Goal: Transaction & Acquisition: Register for event/course

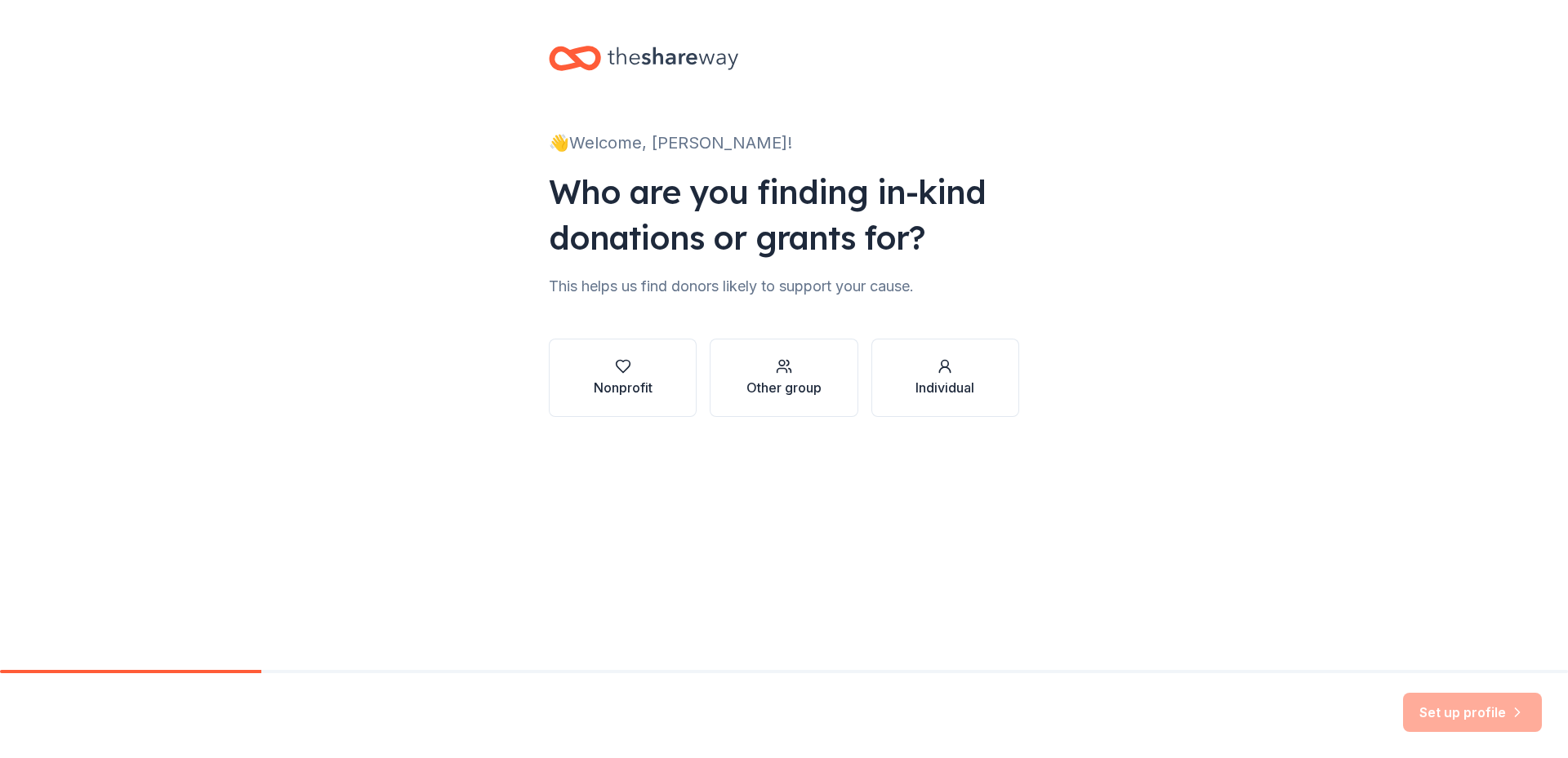
click at [617, 388] on div "Nonprofit" at bounding box center [623, 387] width 59 height 19
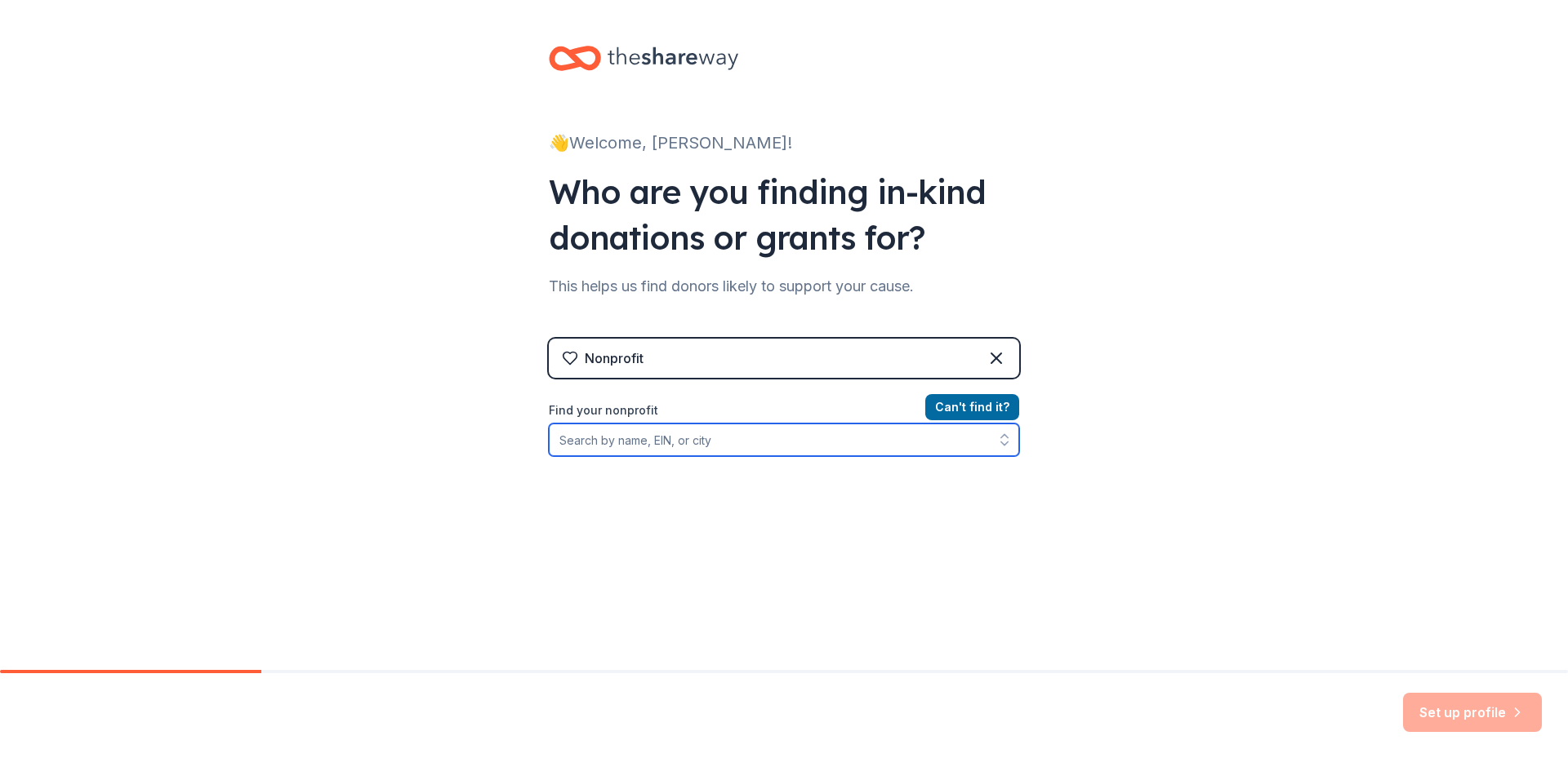
click at [744, 443] on input "Find your nonprofit" at bounding box center [784, 440] width 470 height 33
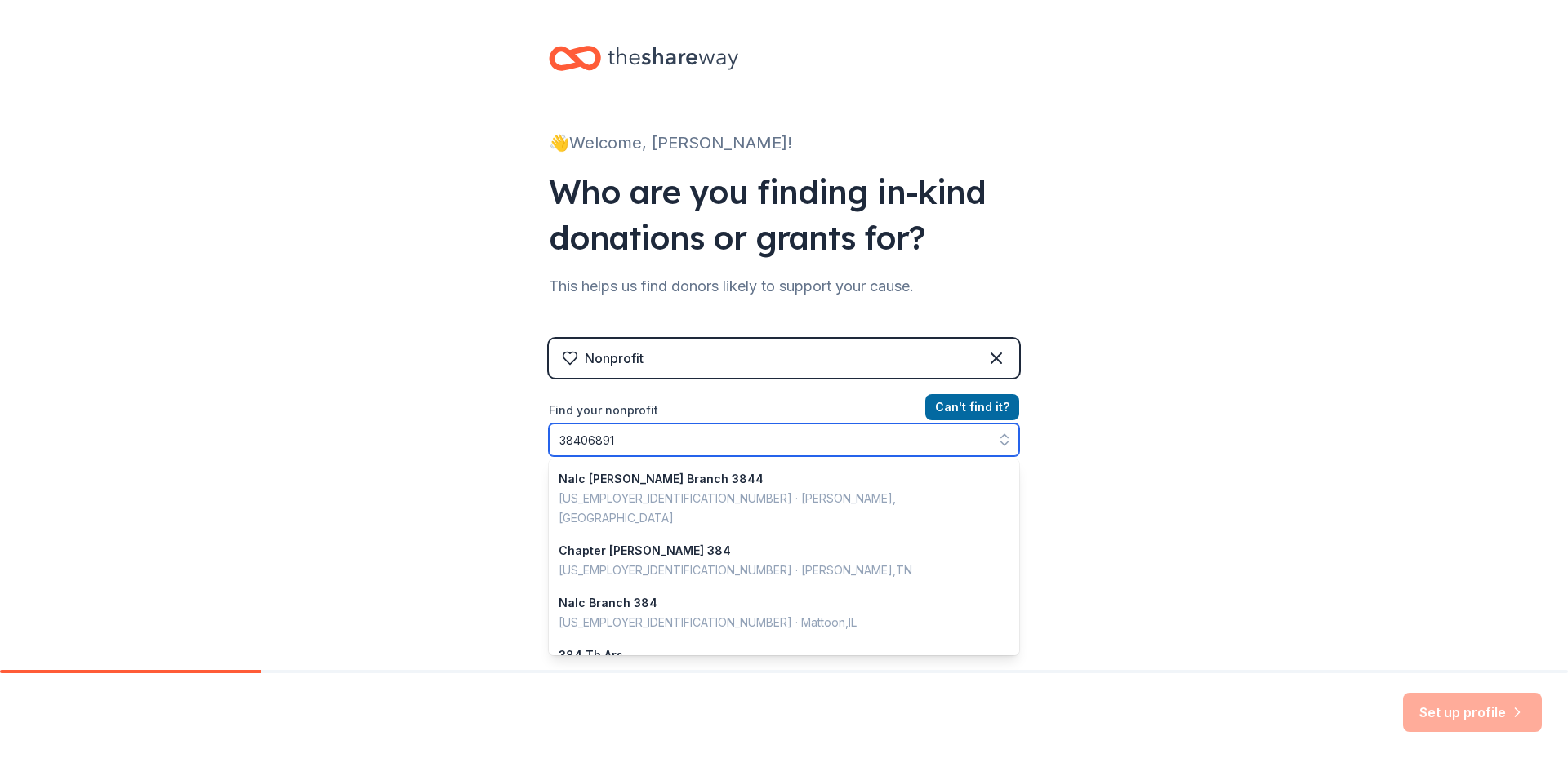
type input "384068910"
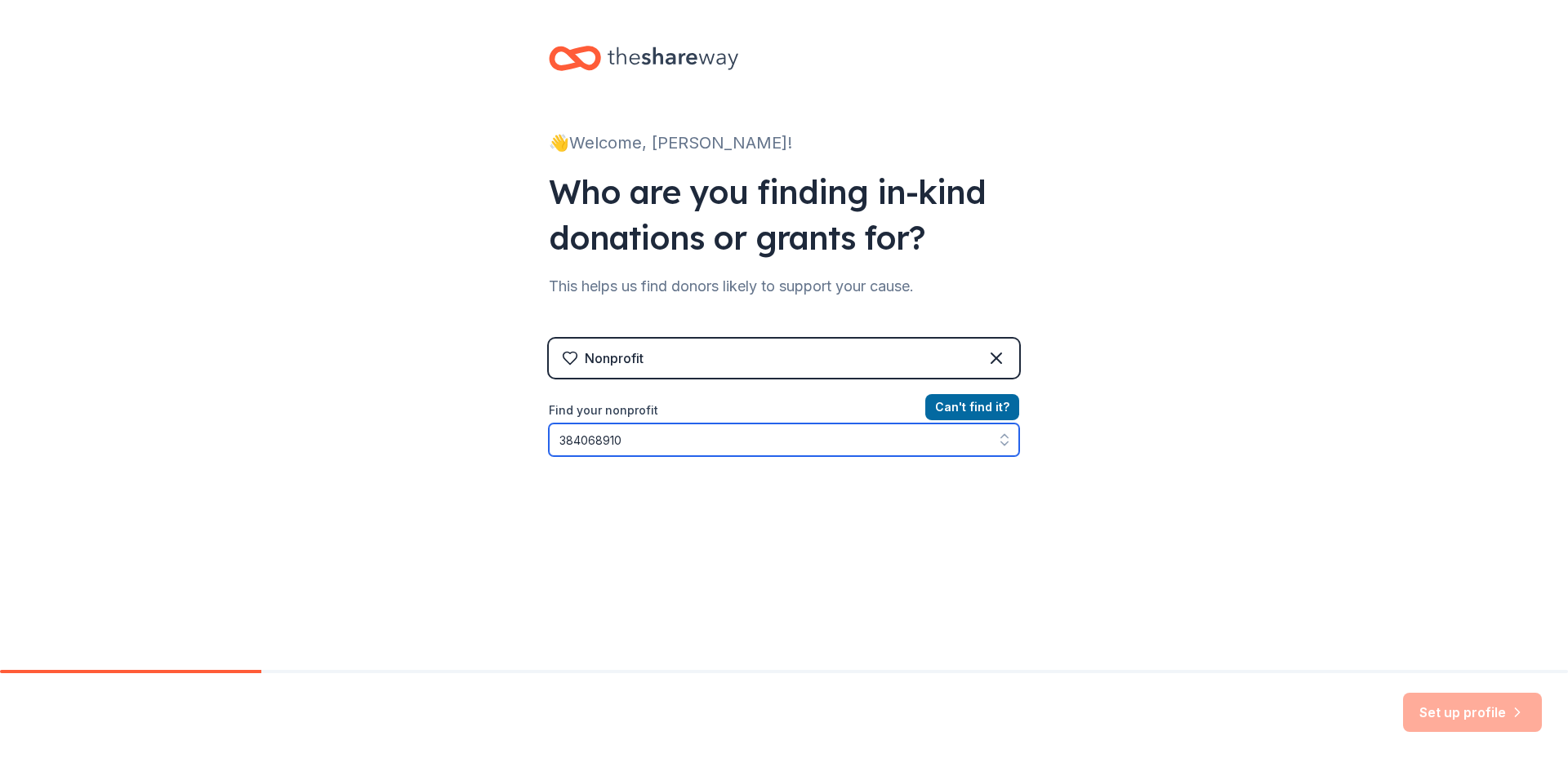
click at [727, 438] on input "384068910" at bounding box center [784, 440] width 470 height 33
click at [559, 567] on div "Nonprofit Can ' t find it? Find your nonprofit 384068910" at bounding box center [784, 480] width 470 height 281
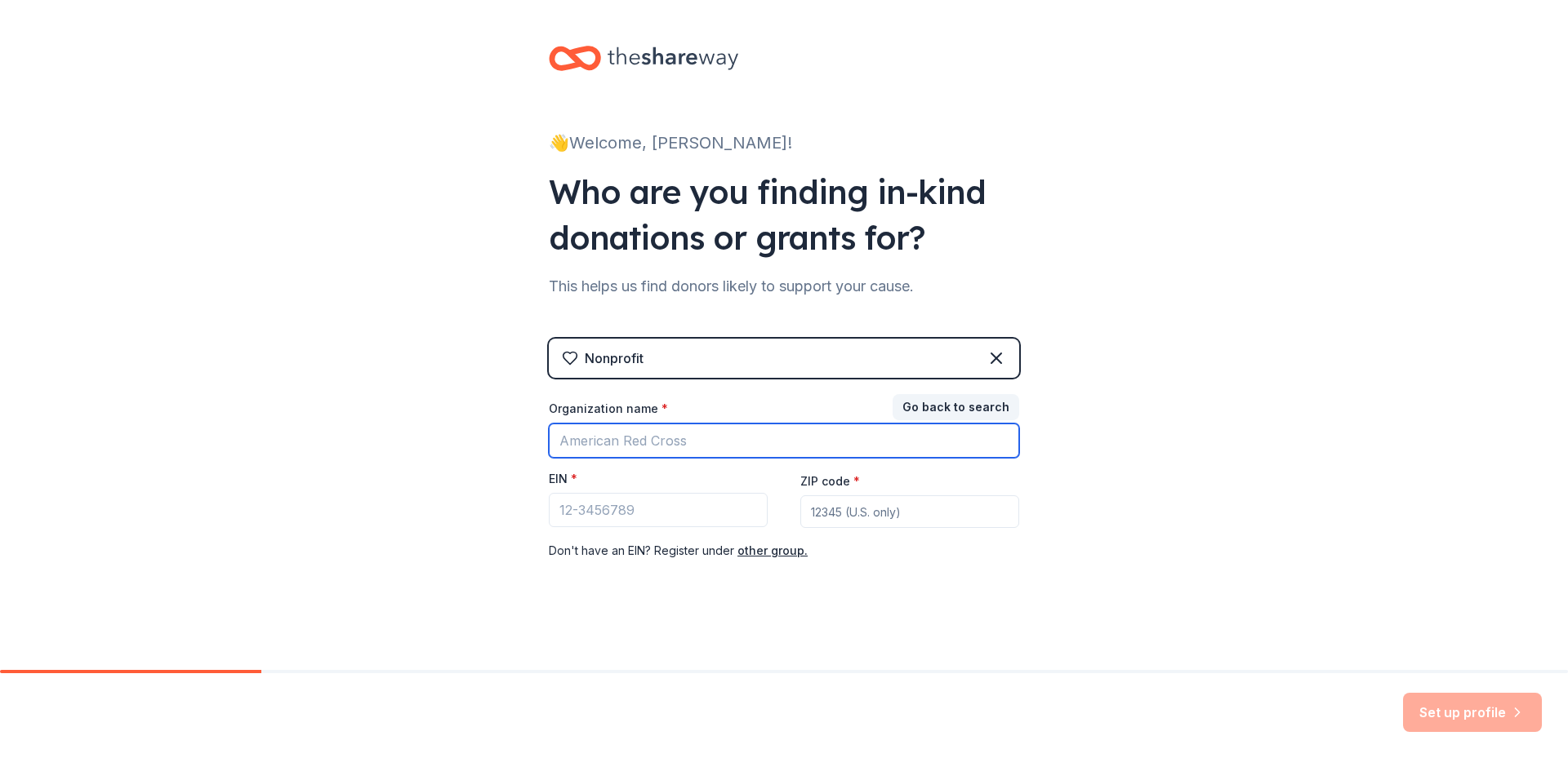
click at [682, 437] on input "Organization name *" at bounding box center [784, 441] width 470 height 34
type input "KINGDOM BUILDERS CHESTER"
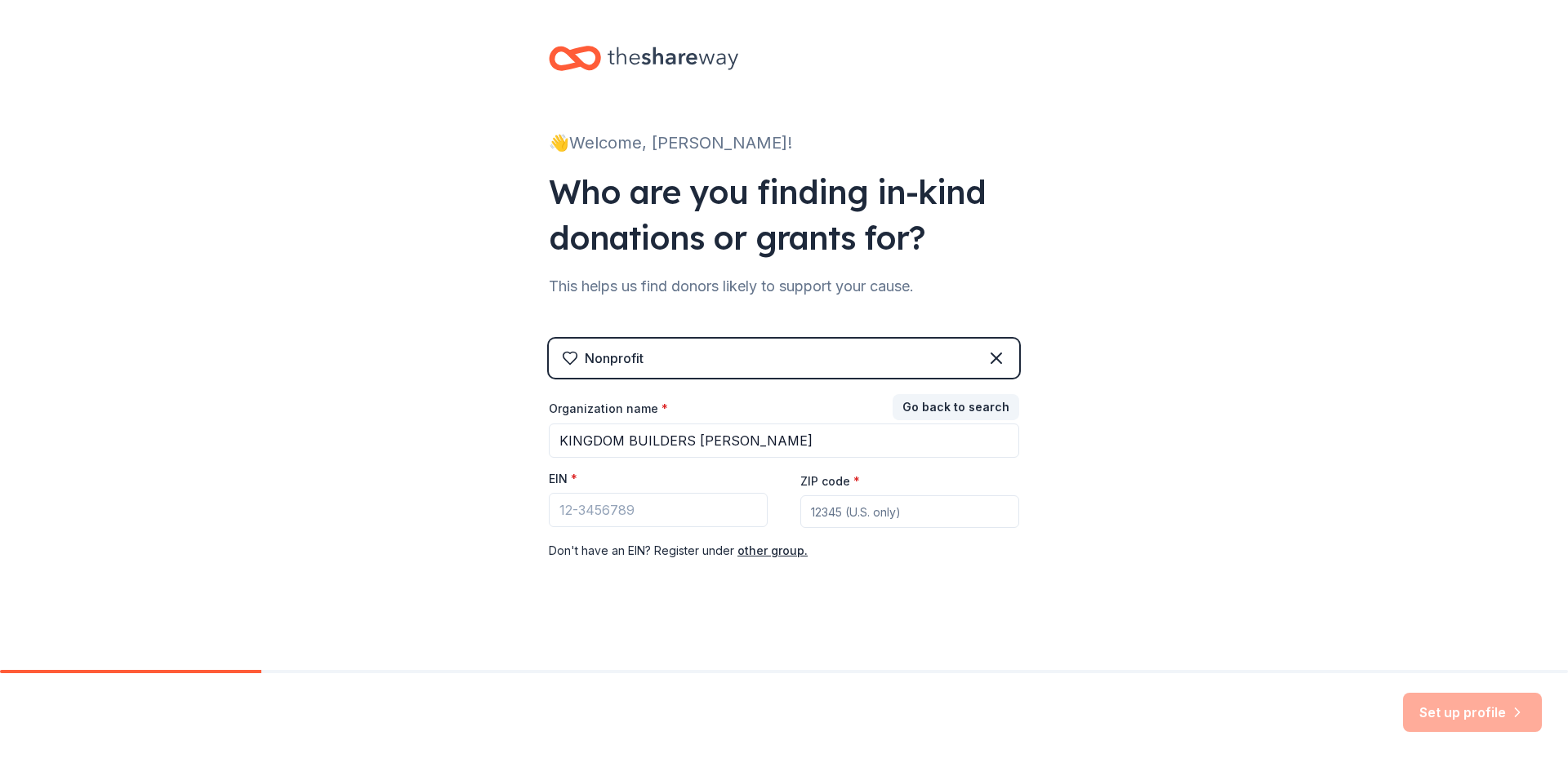
type input "31012"
click at [614, 509] on input "EIN *" at bounding box center [658, 510] width 219 height 34
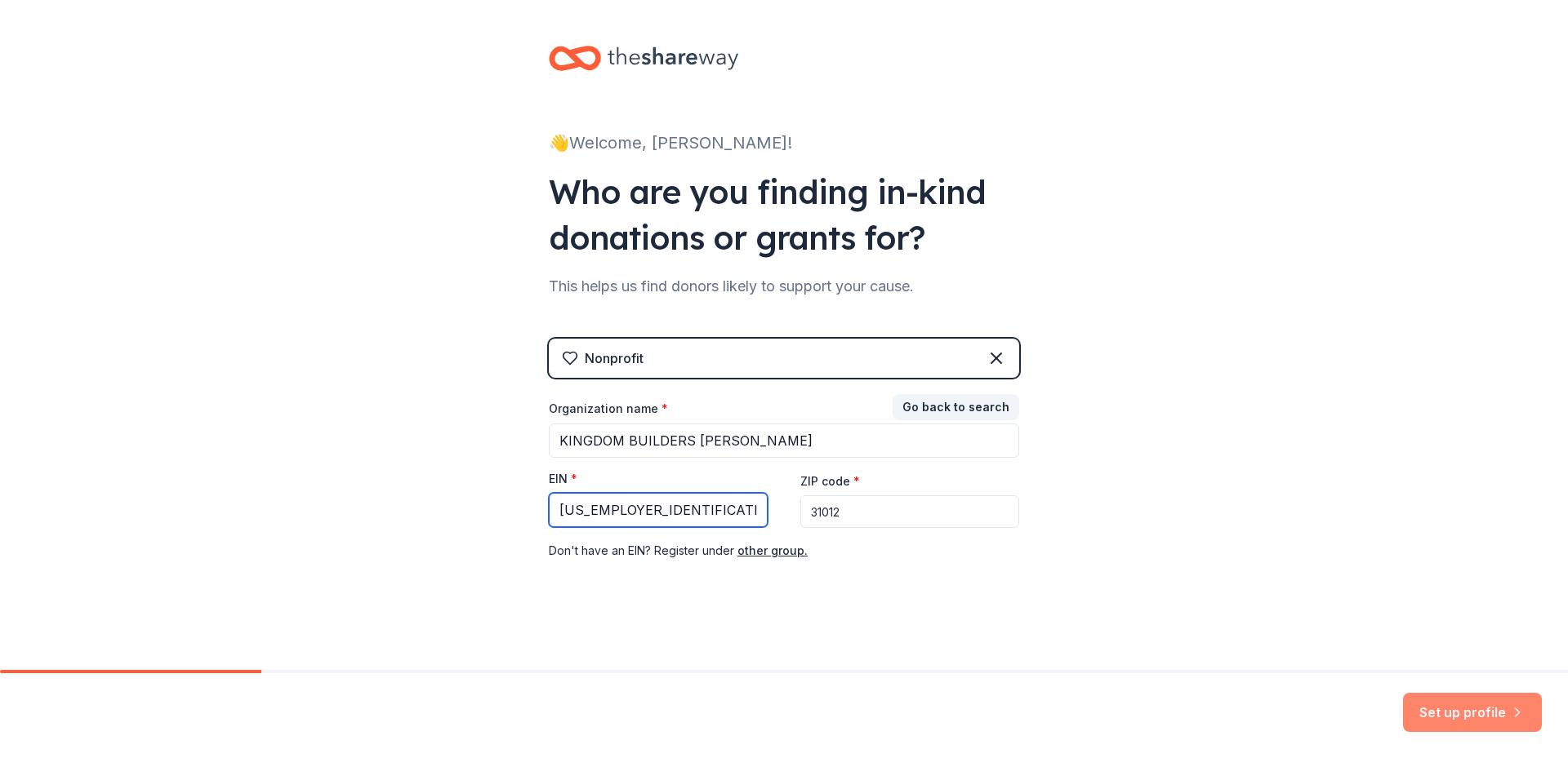
type input "38-4068910"
click at [1486, 704] on button "Set up profile" at bounding box center [1472, 713] width 139 height 40
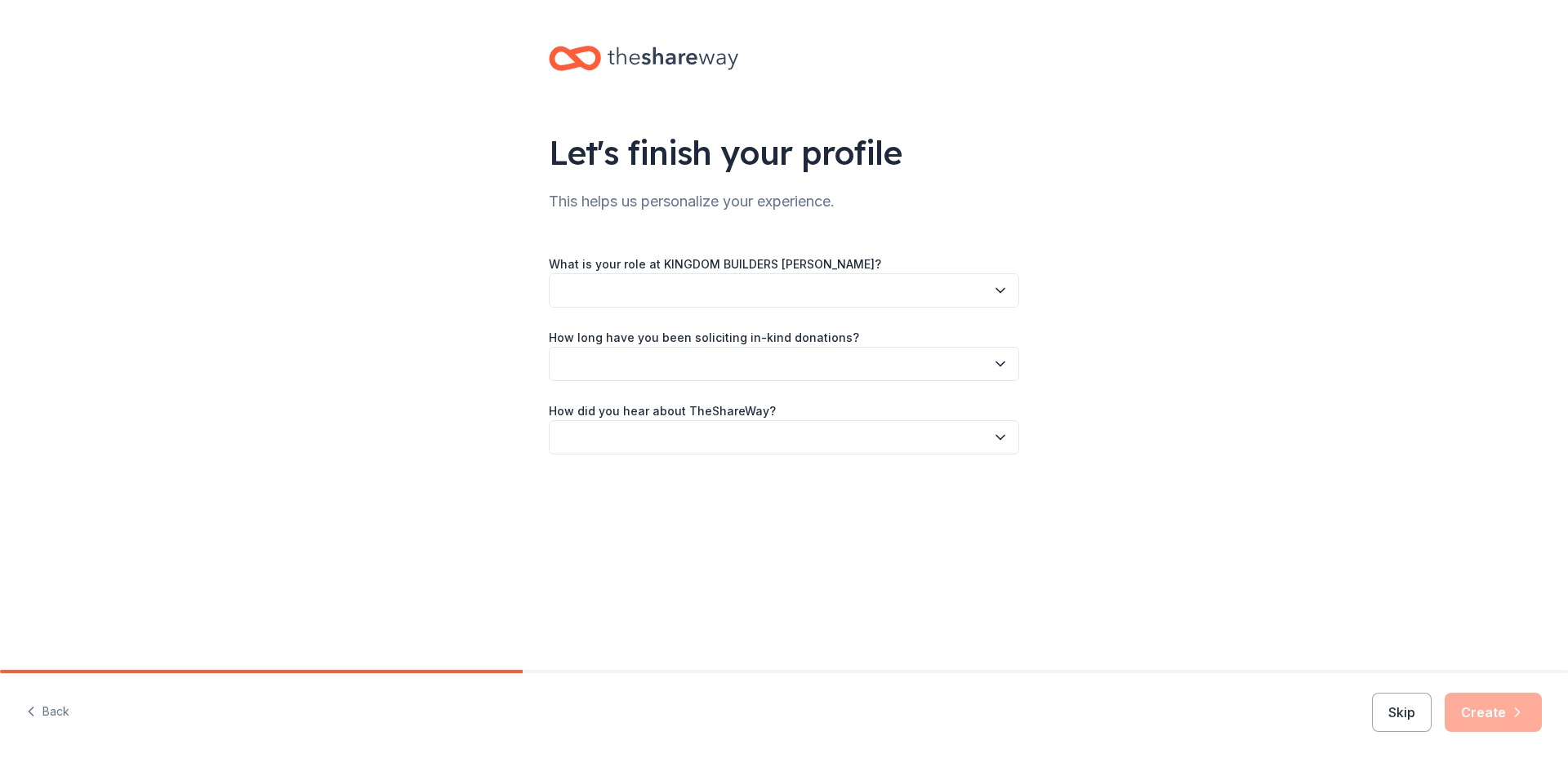
drag, startPoint x: 994, startPoint y: 289, endPoint x: 1006, endPoint y: 287, distance: 12.2
click at [1002, 289] on icon "button" at bounding box center [1000, 290] width 16 height 16
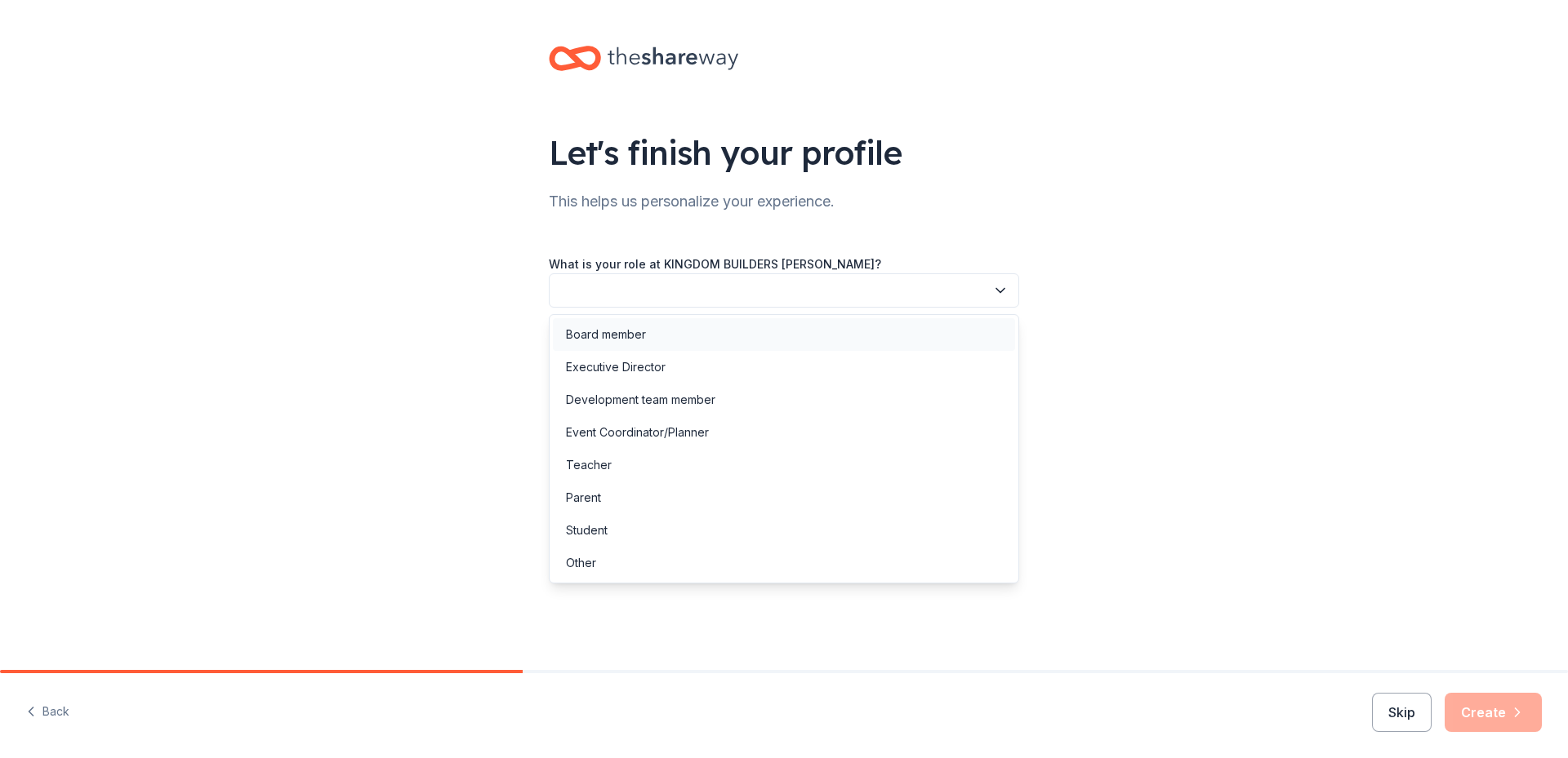
click at [600, 338] on div "Board member" at bounding box center [605, 334] width 80 height 19
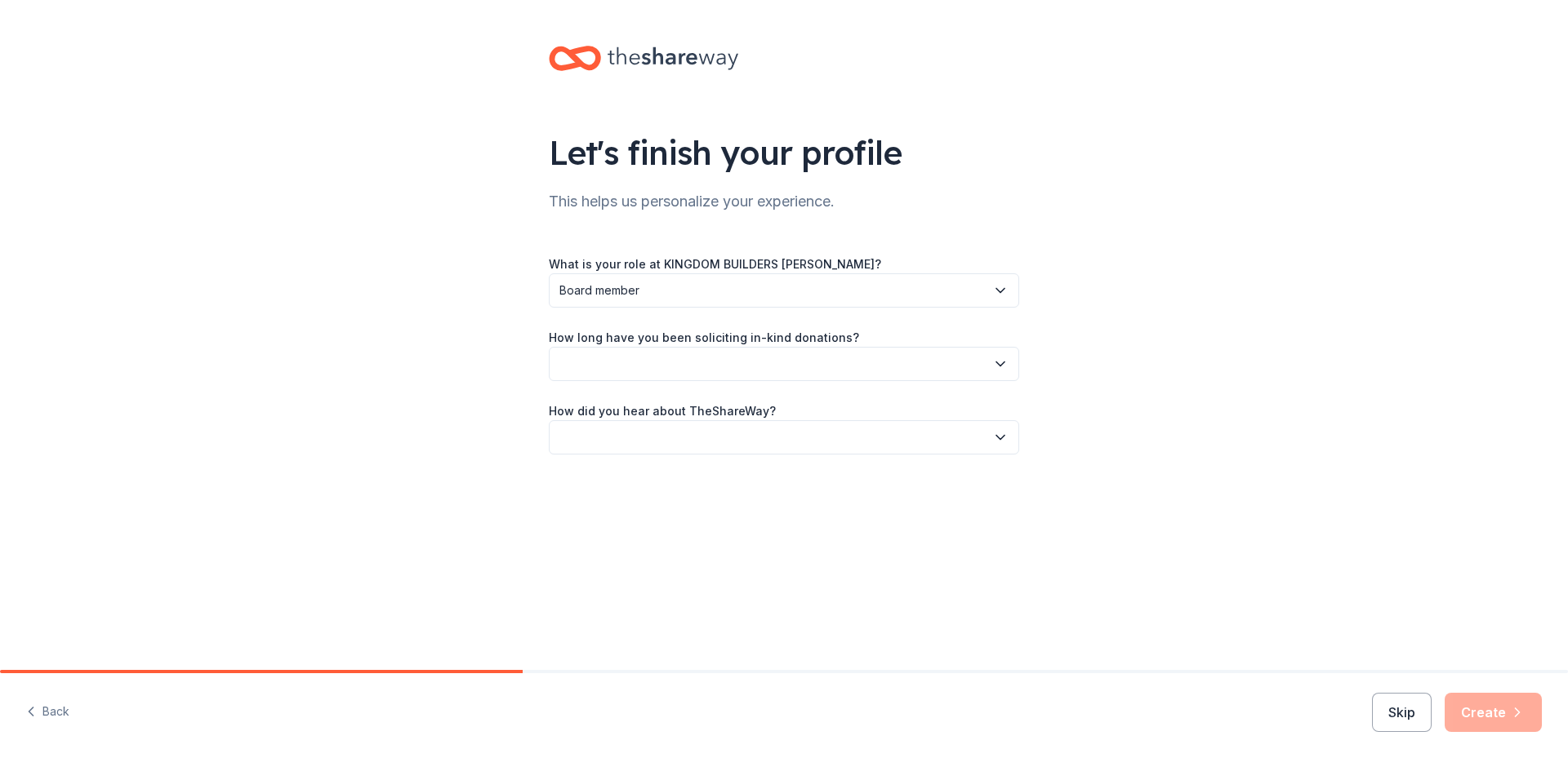
click at [1003, 363] on icon "button" at bounding box center [1001, 364] width 8 height 4
click at [598, 411] on div "This is my first time!" at bounding box center [617, 408] width 104 height 19
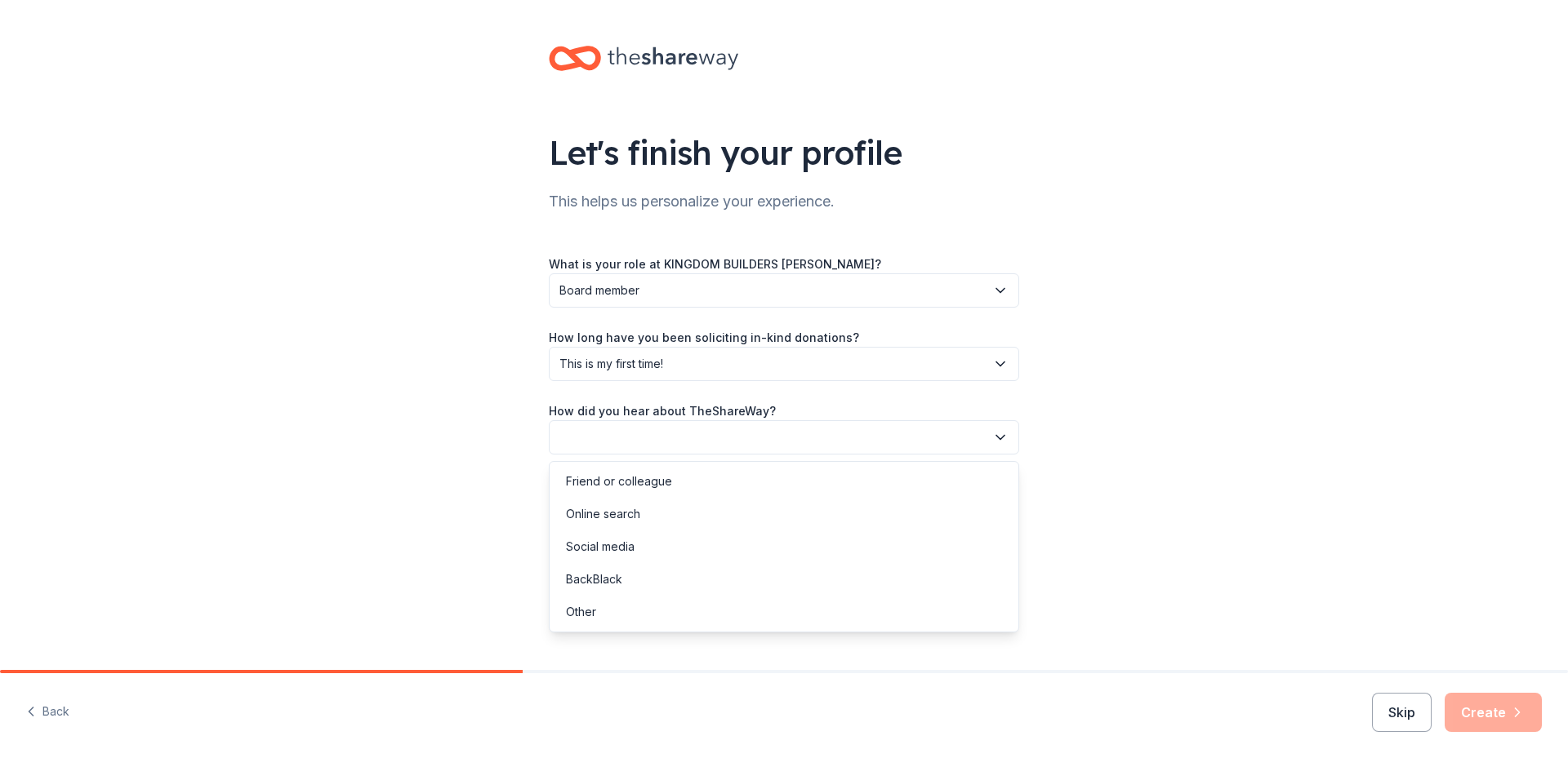
click at [816, 426] on button "button" at bounding box center [784, 437] width 470 height 34
click at [657, 538] on div "Social media" at bounding box center [784, 547] width 462 height 33
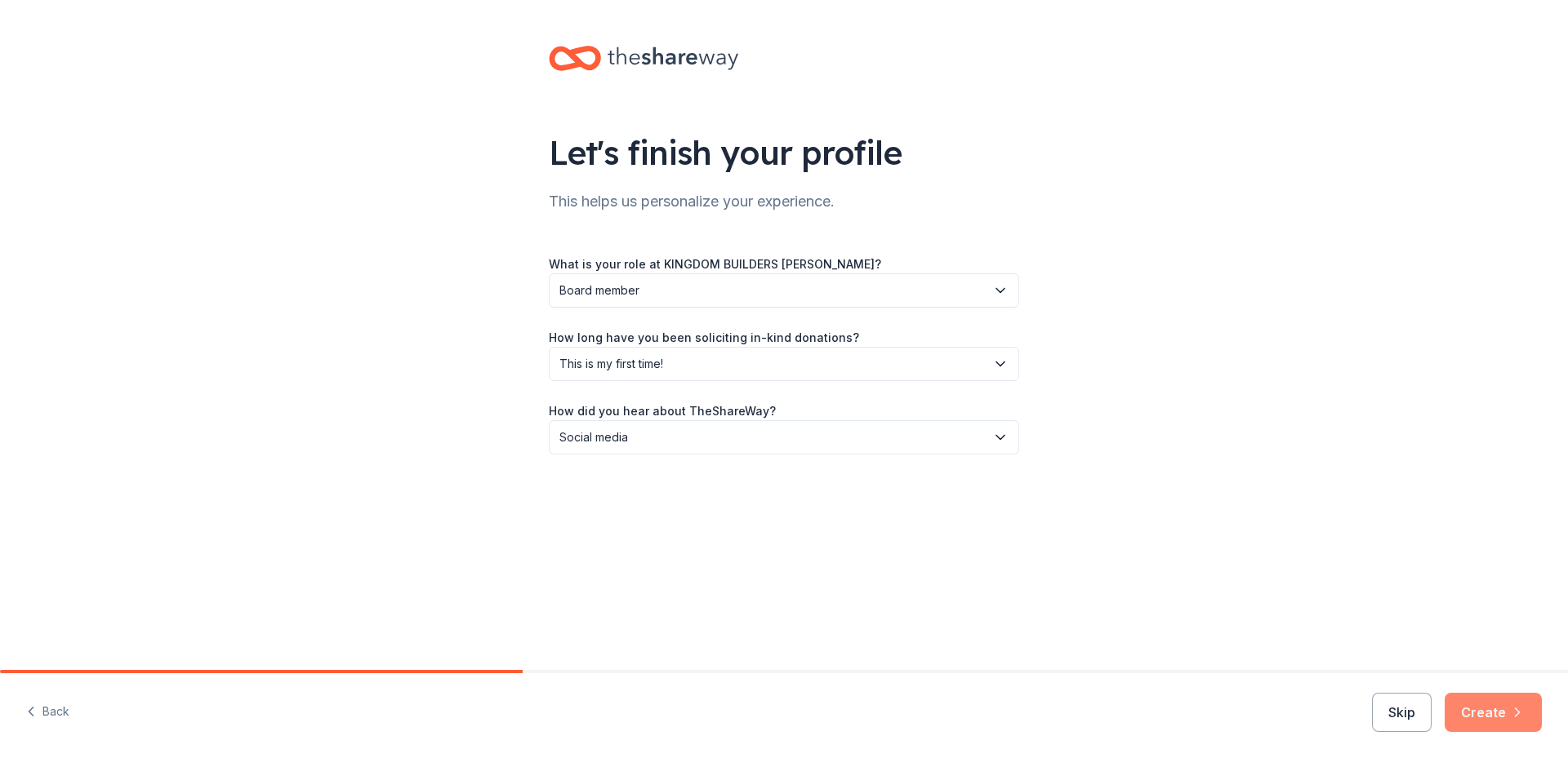
click at [1497, 709] on button "Create" at bounding box center [1493, 713] width 97 height 40
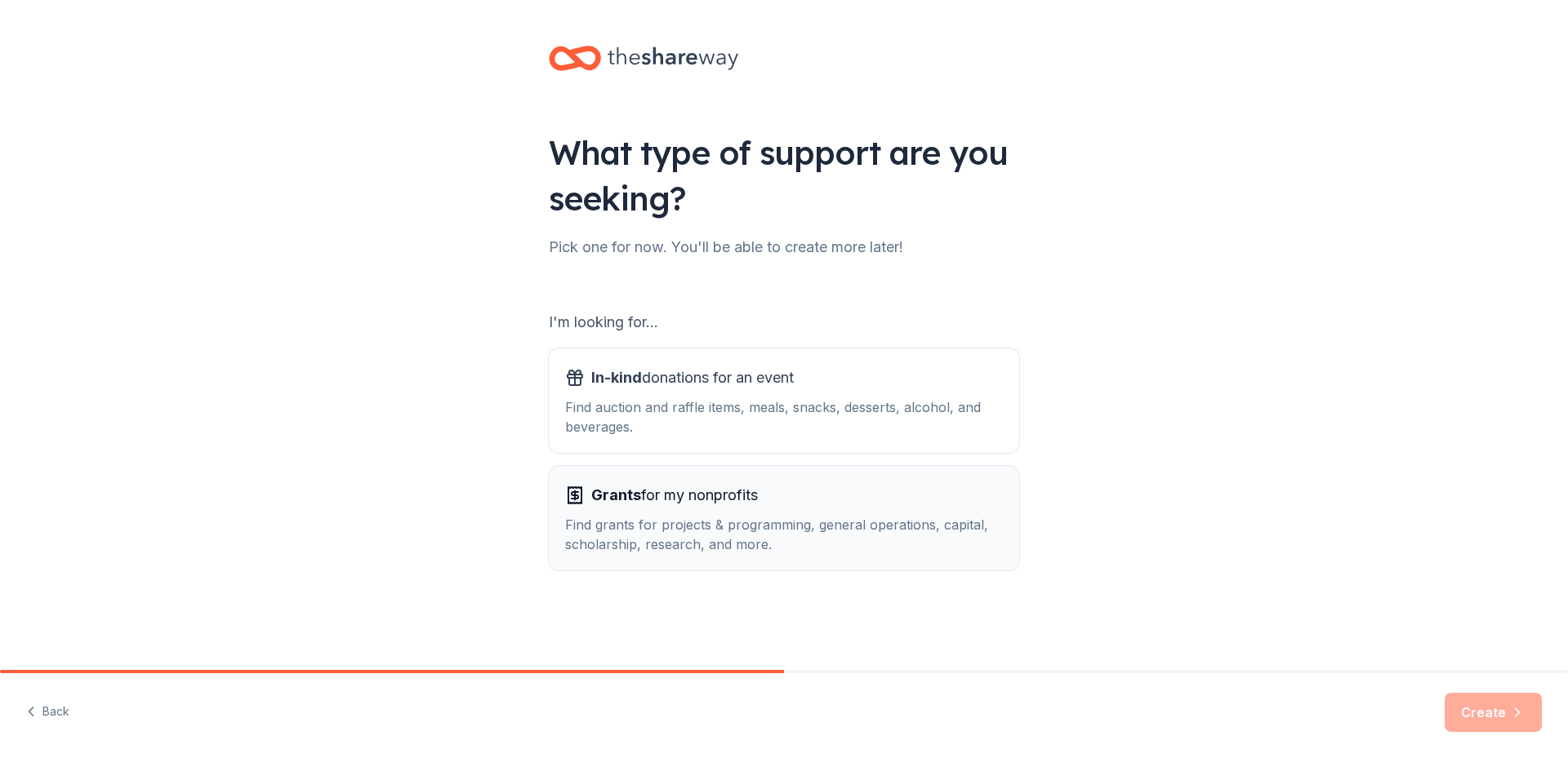
click at [601, 525] on div "Find grants for projects & programming, general operations, capital, scholarshi…" at bounding box center [784, 534] width 438 height 40
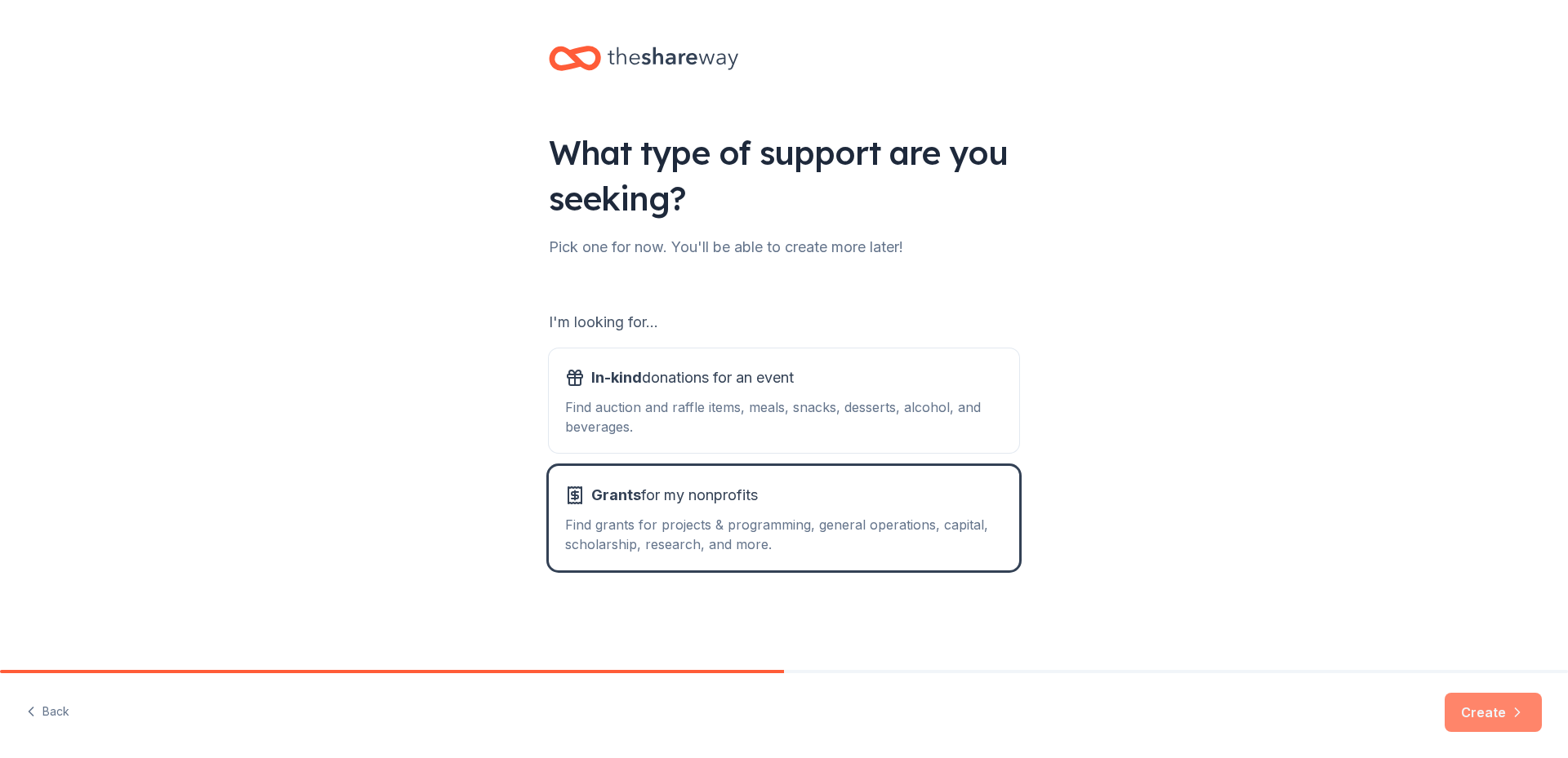
click at [1480, 708] on button "Create" at bounding box center [1493, 713] width 97 height 40
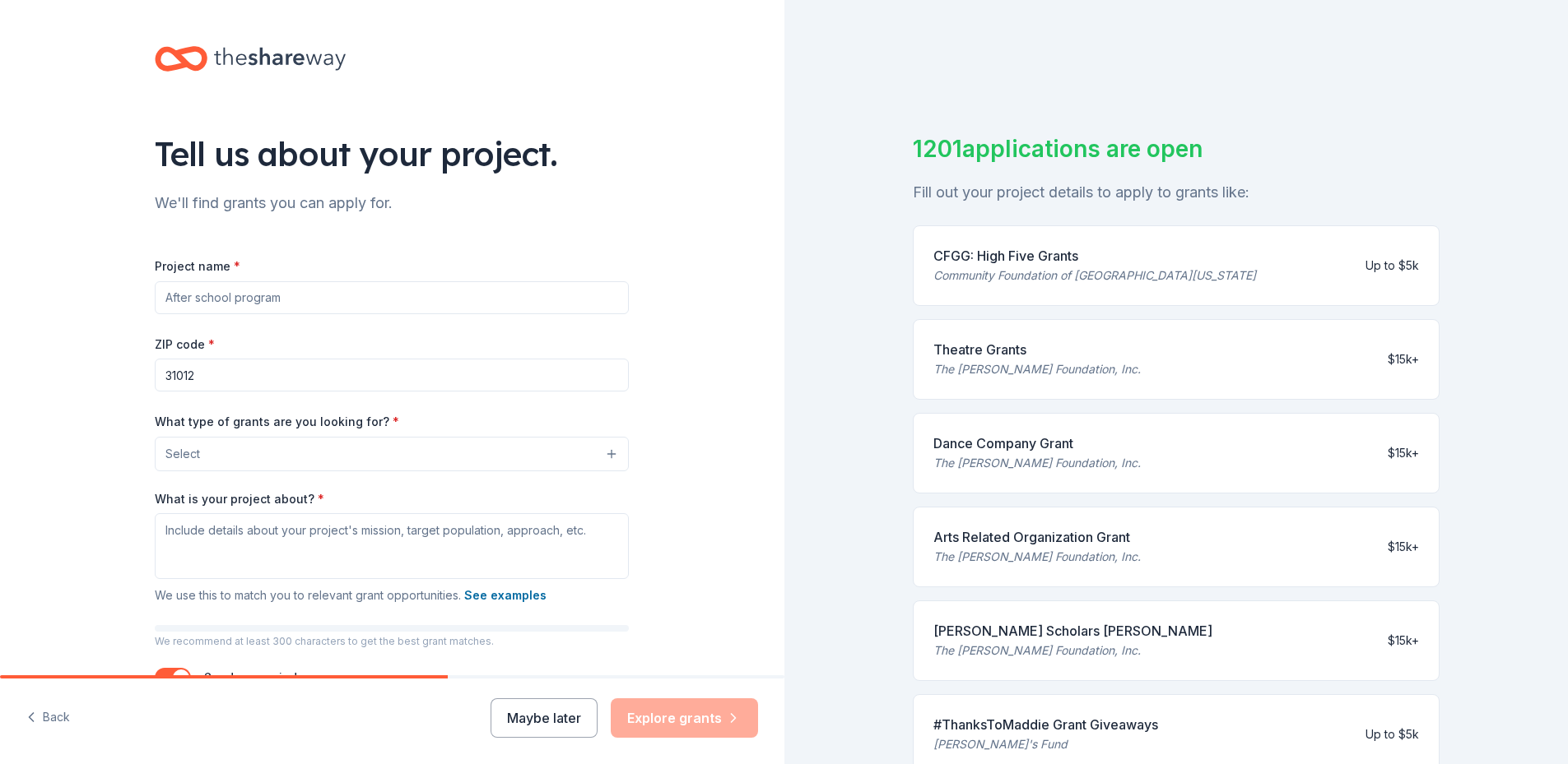
click at [306, 297] on input "Project name *" at bounding box center [391, 298] width 474 height 33
click at [604, 454] on button "Select" at bounding box center [391, 454] width 474 height 35
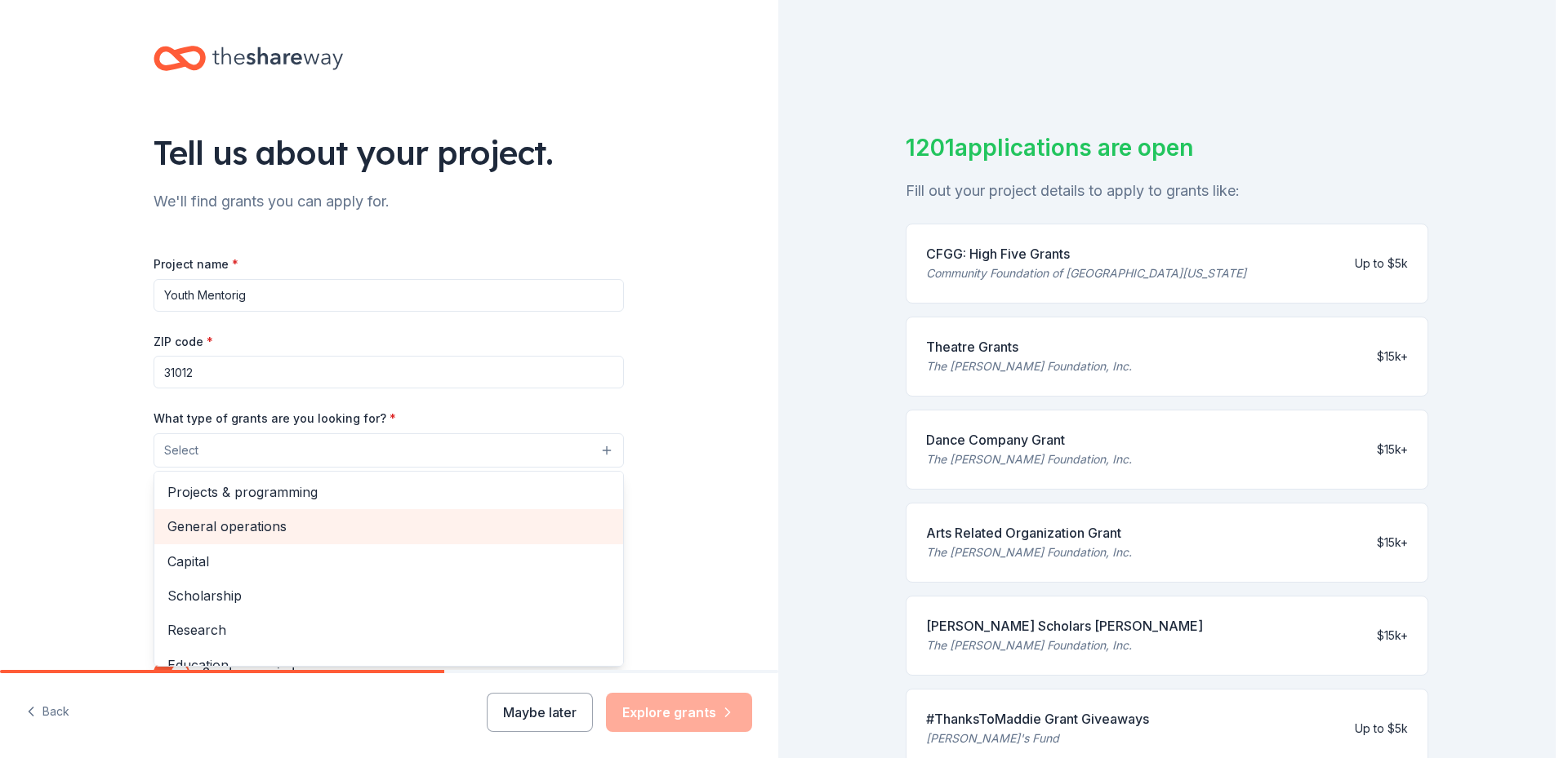
click at [211, 525] on span "General operations" at bounding box center [389, 526] width 443 height 21
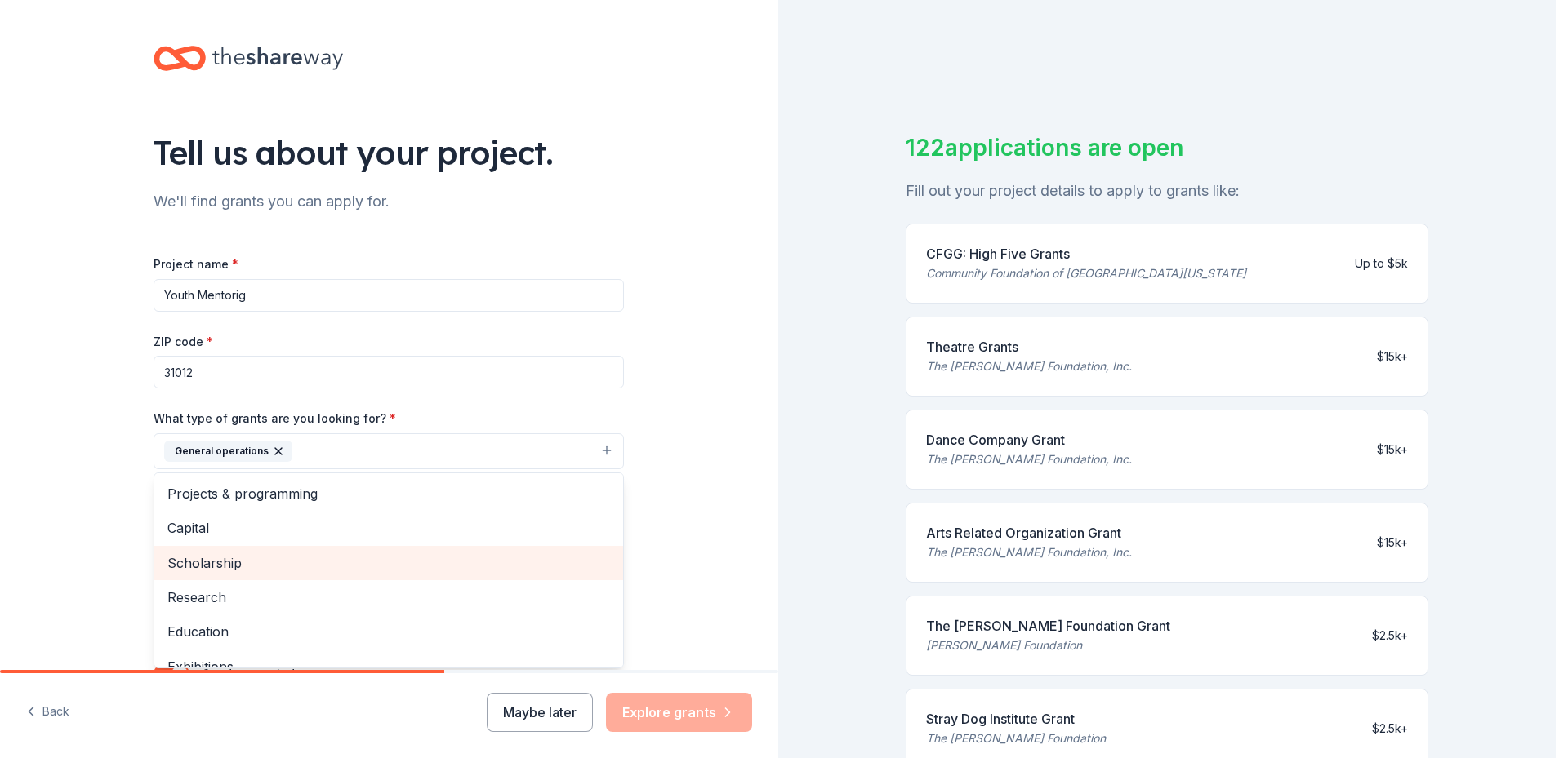
click at [305, 550] on div "Scholarship" at bounding box center [388, 563] width 469 height 34
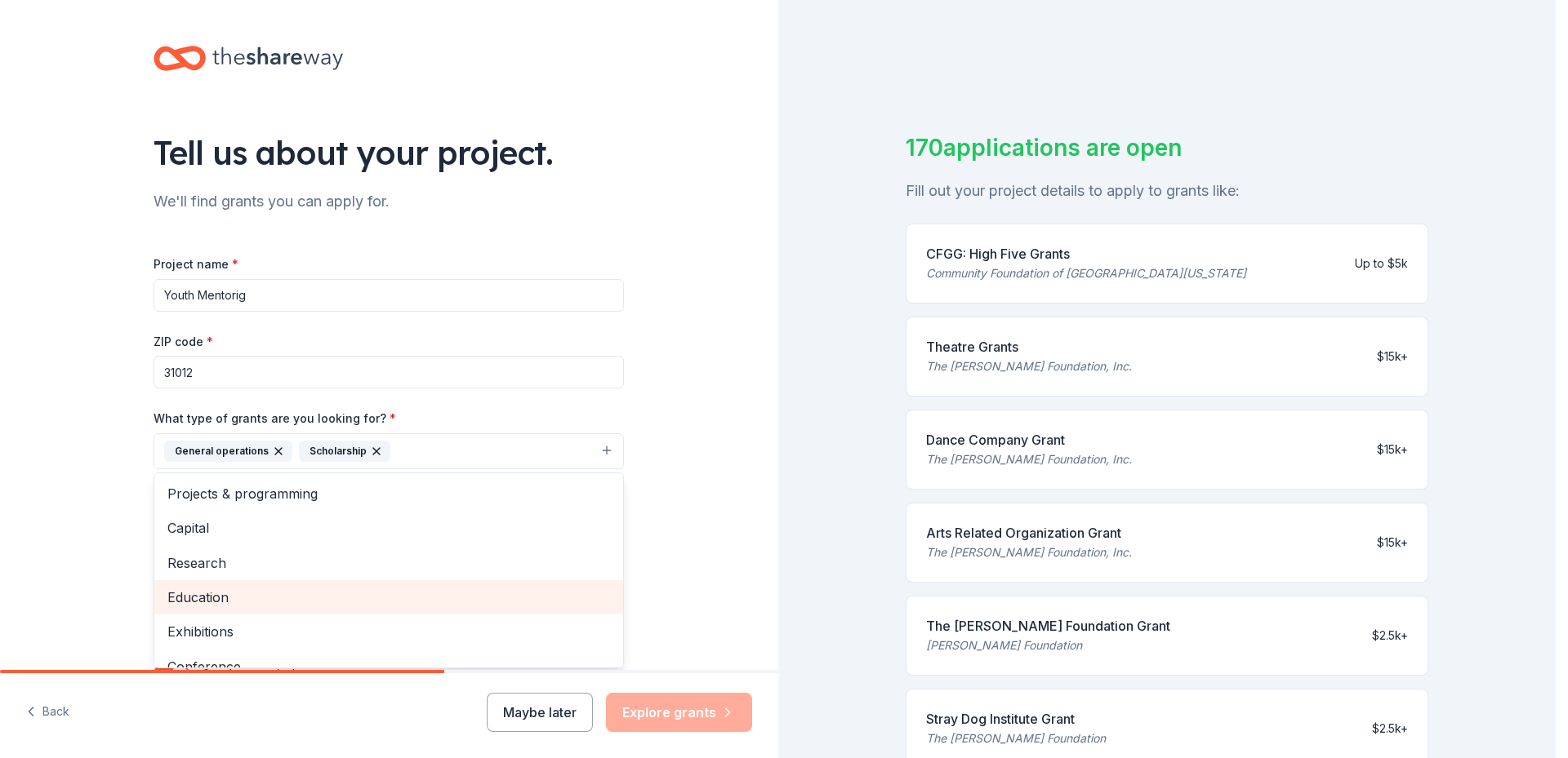
click at [242, 587] on span "Education" at bounding box center [389, 597] width 443 height 21
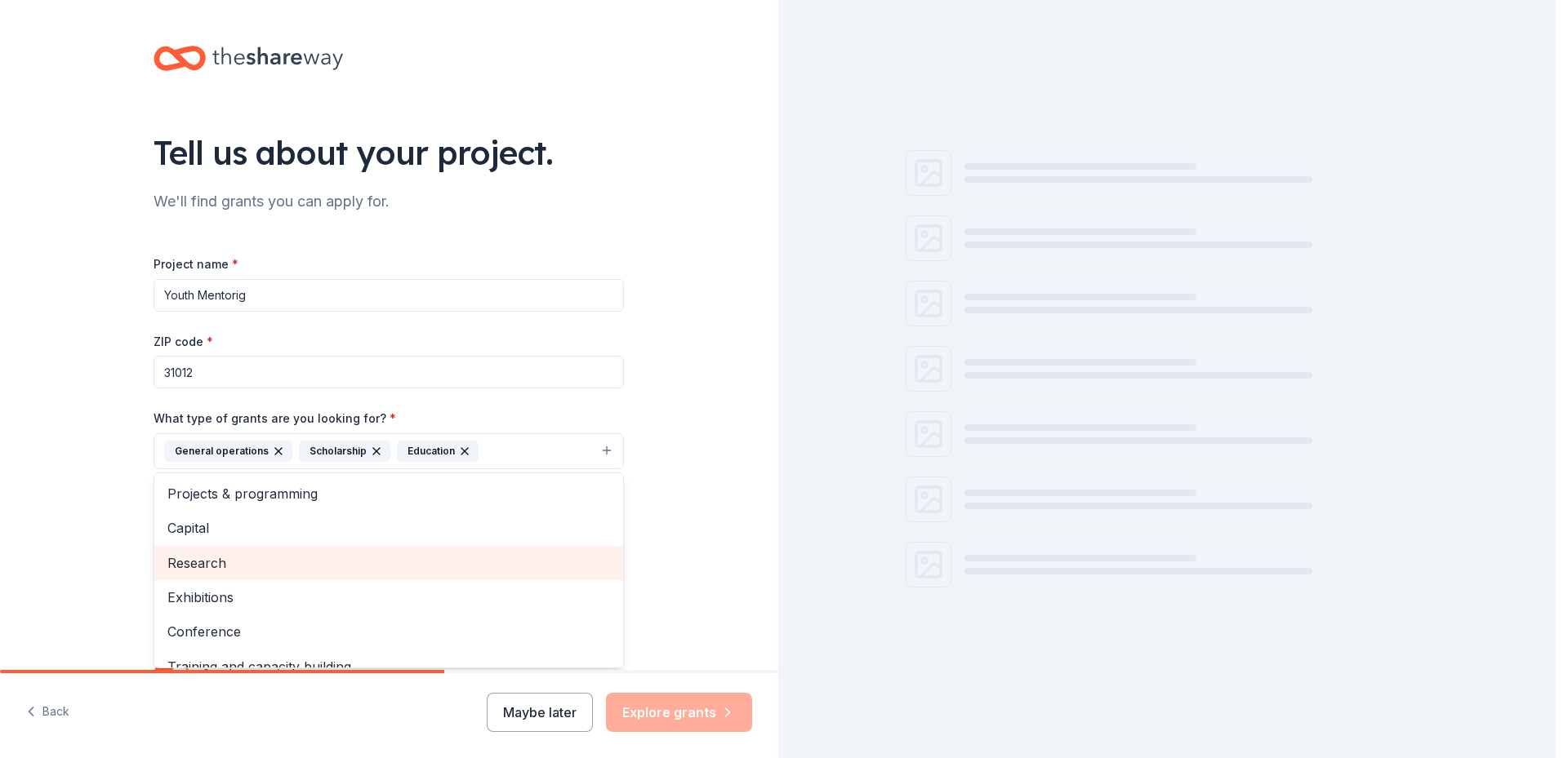
scroll to position [89, 0]
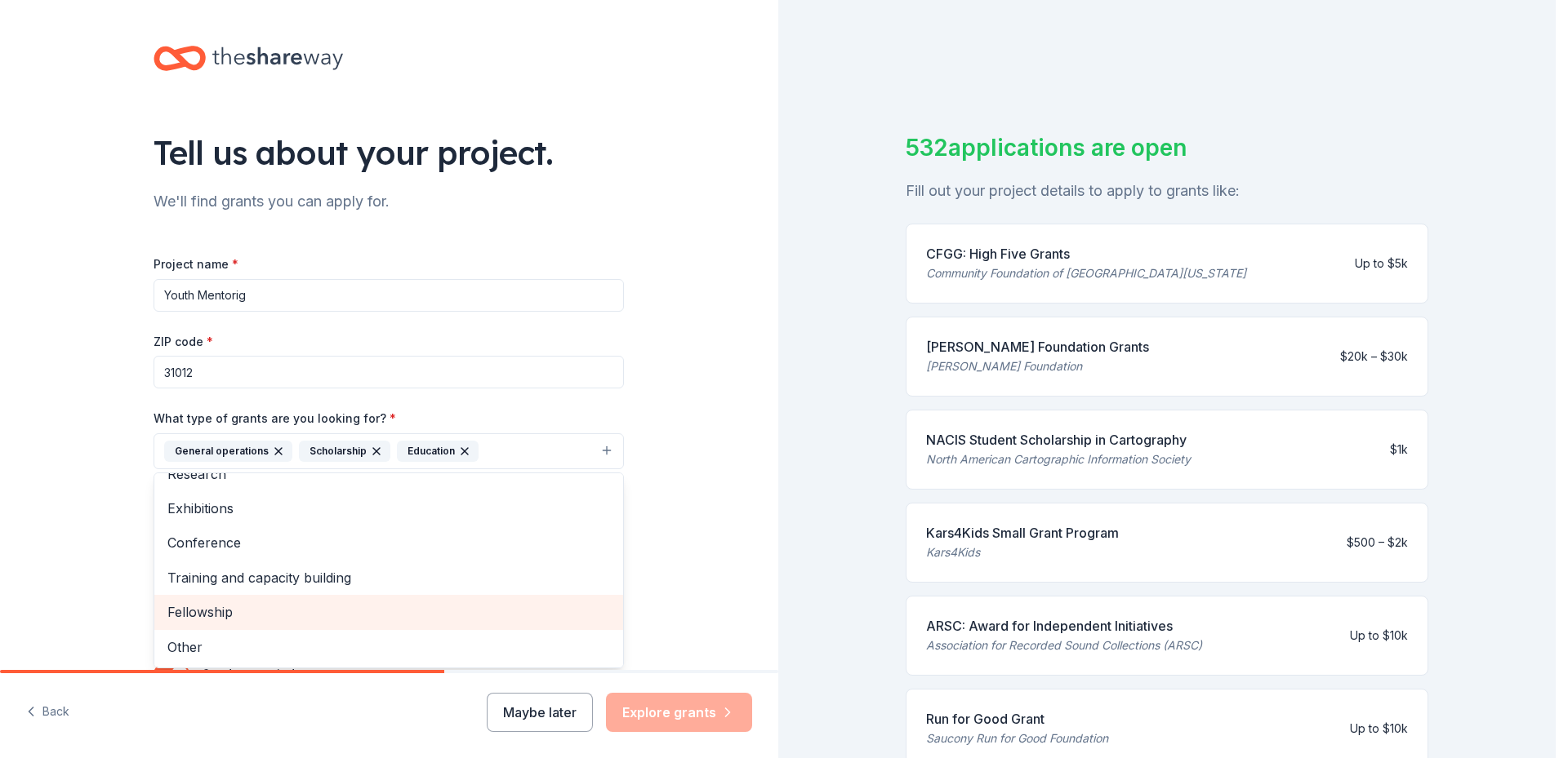
click at [210, 616] on span "Fellowship" at bounding box center [389, 612] width 443 height 21
click at [268, 608] on span "Training and capacity building" at bounding box center [389, 612] width 443 height 21
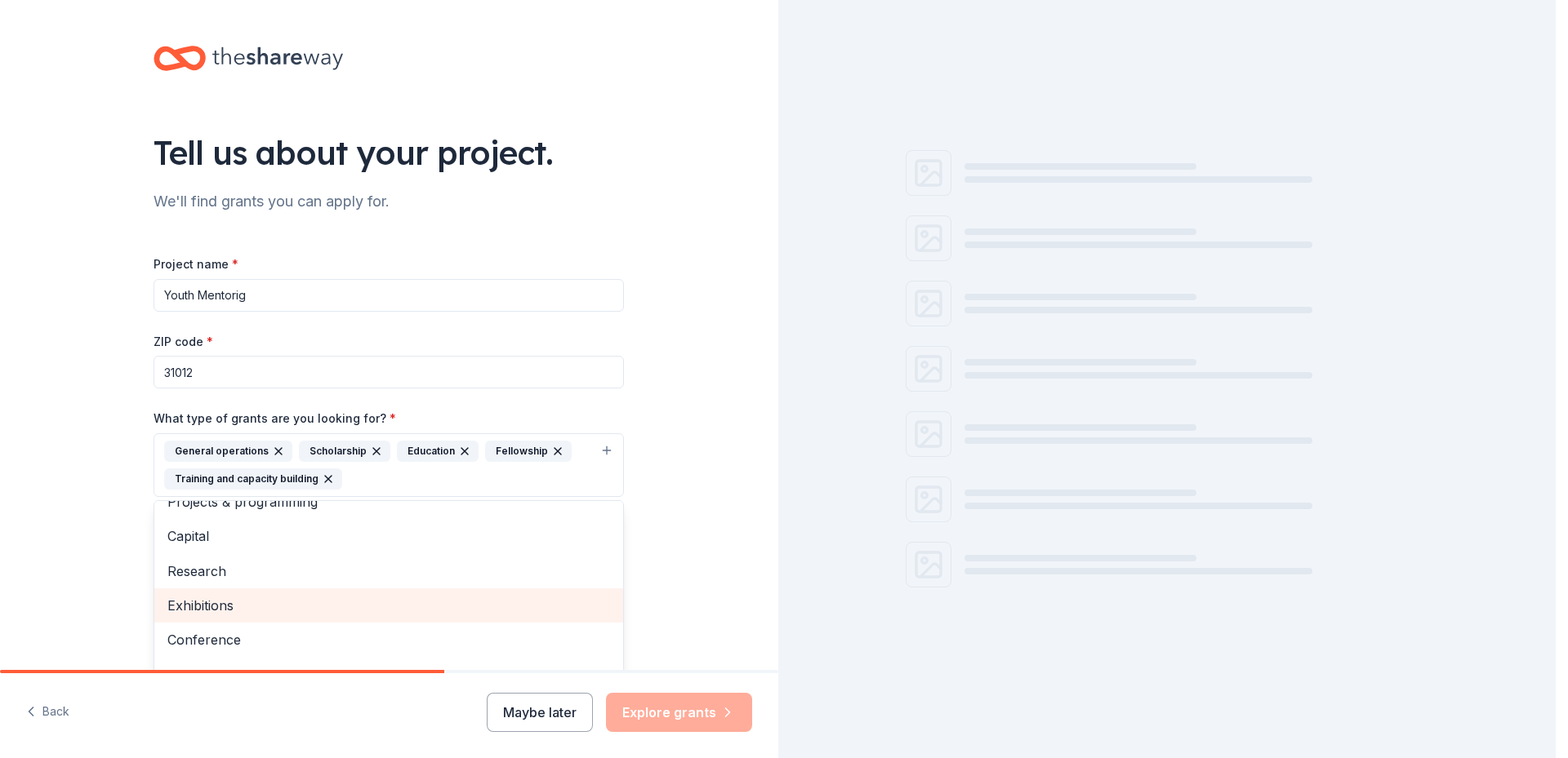
scroll to position [19, 0]
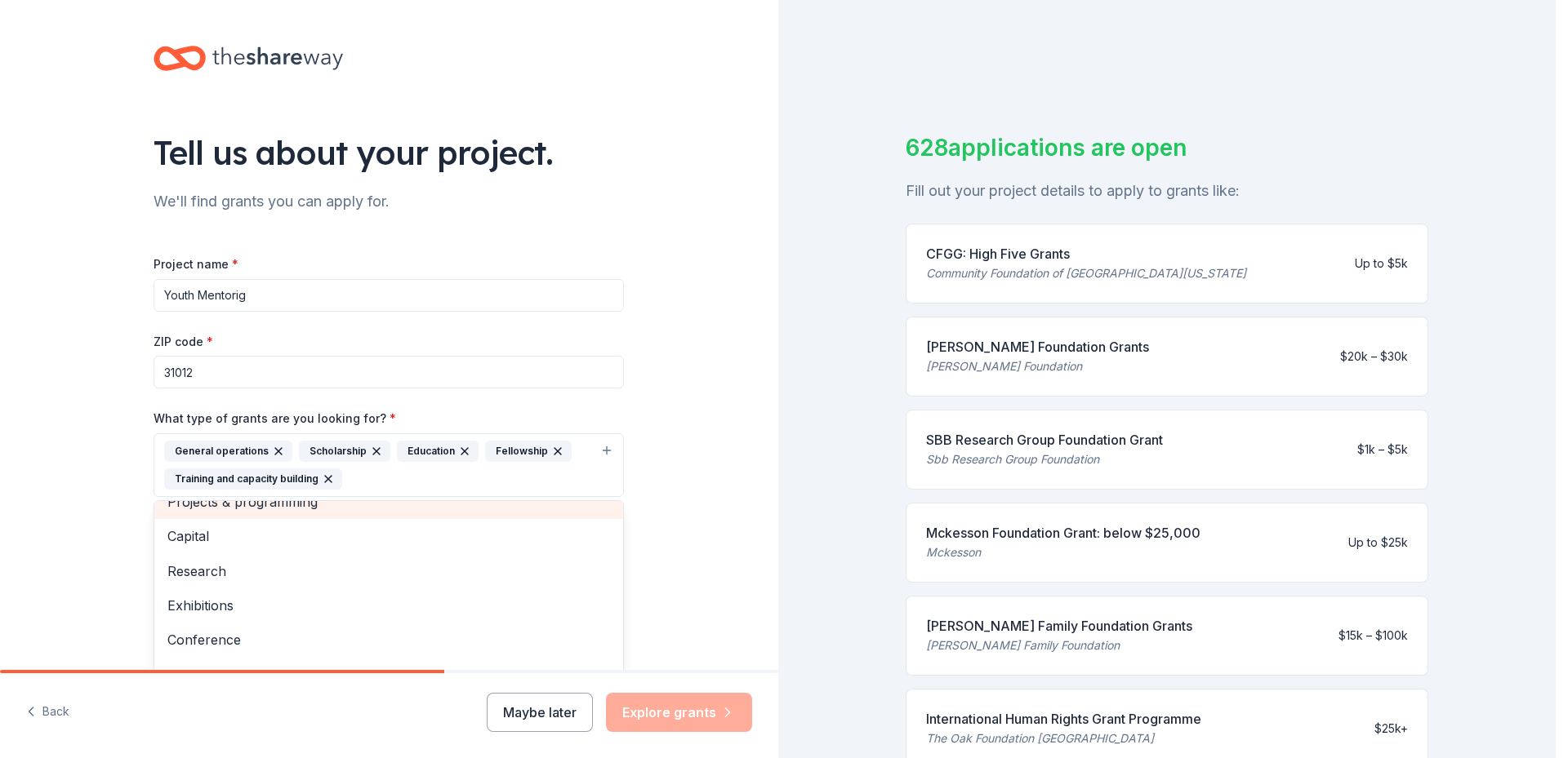
click at [216, 501] on div "Projects & programming Capital Research Exhibitions Conference Other" at bounding box center [388, 598] width 470 height 196
click at [314, 502] on div "Projects & programming" at bounding box center [388, 501] width 469 height 34
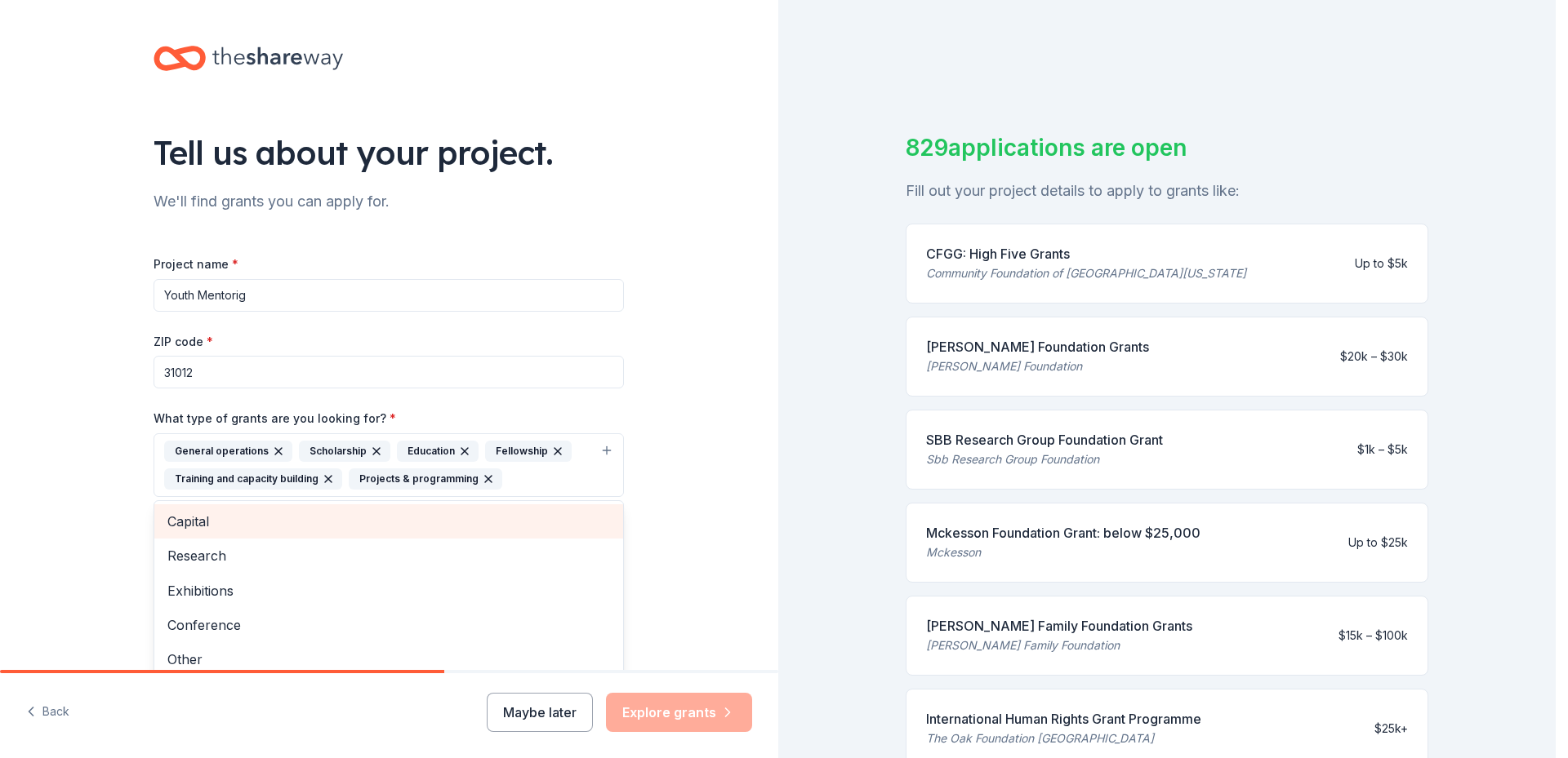
click at [205, 512] on span "Capital" at bounding box center [389, 521] width 443 height 21
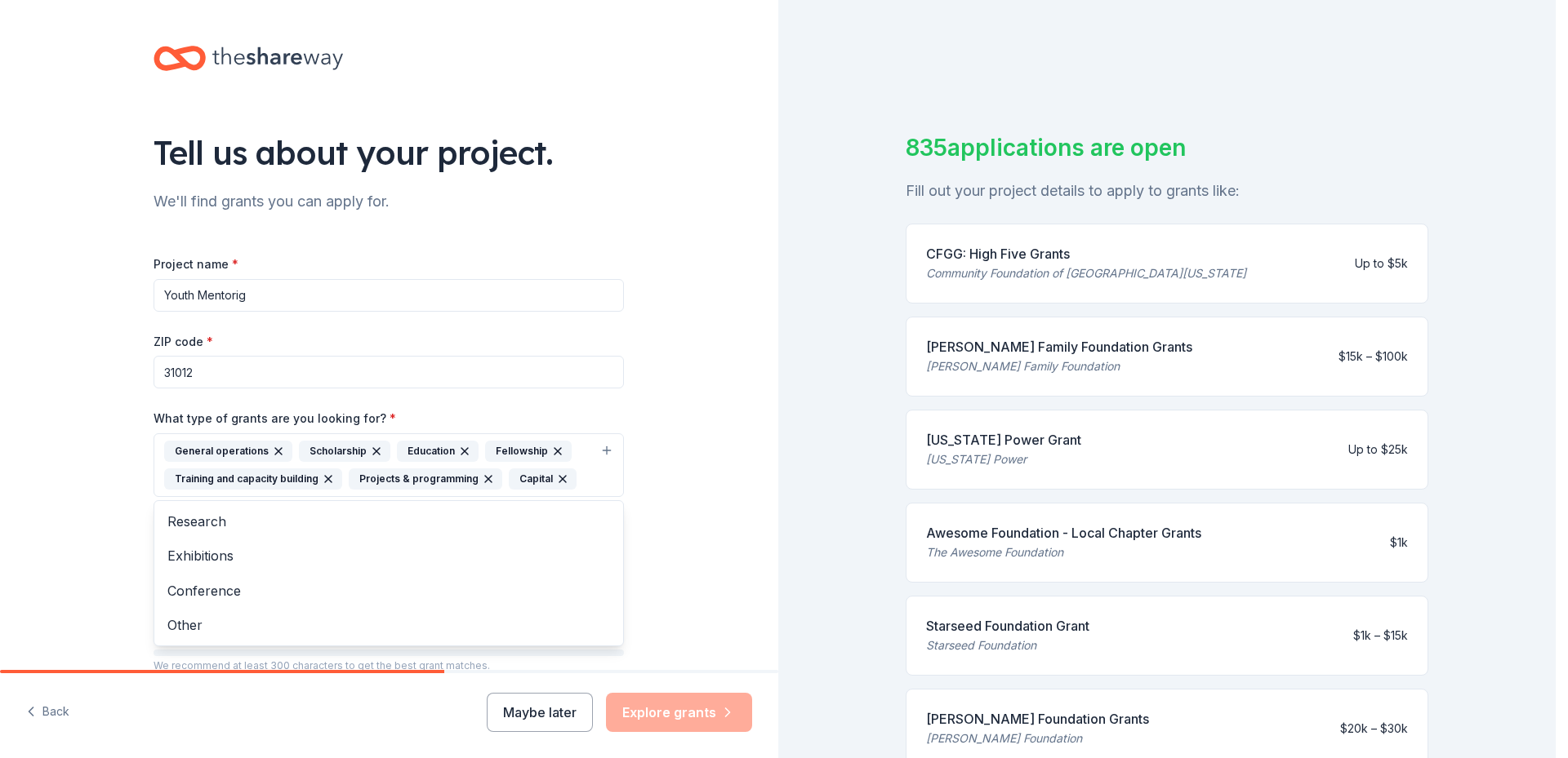
click at [270, 288] on div "Project name * Youth Mentorig ZIP code * 31012 What type of grants are you look…" at bounding box center [388, 493] width 470 height 478
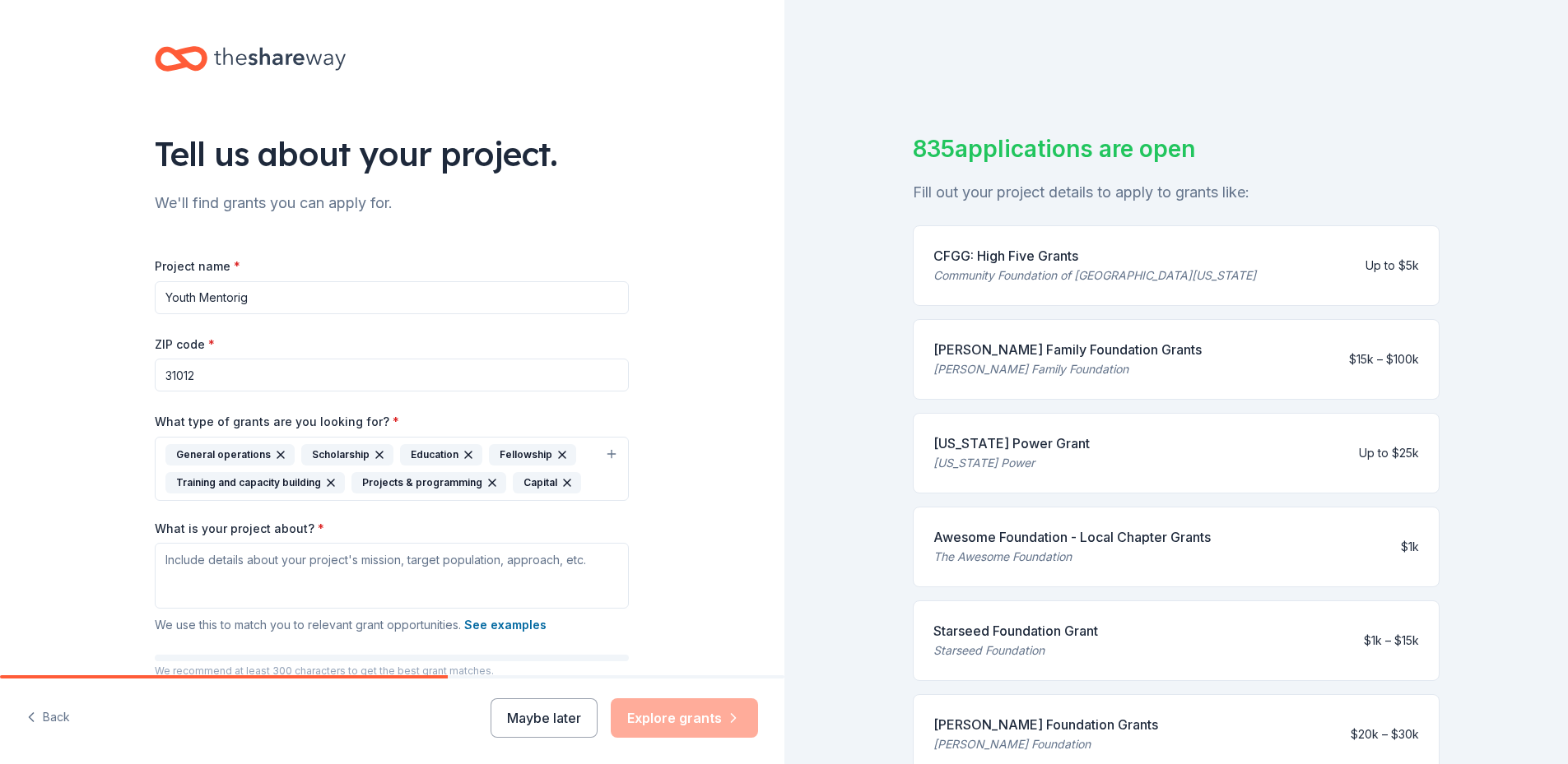
click at [273, 290] on input "Youth Mentorig" at bounding box center [391, 298] width 474 height 33
type input "Youth Mentorig"
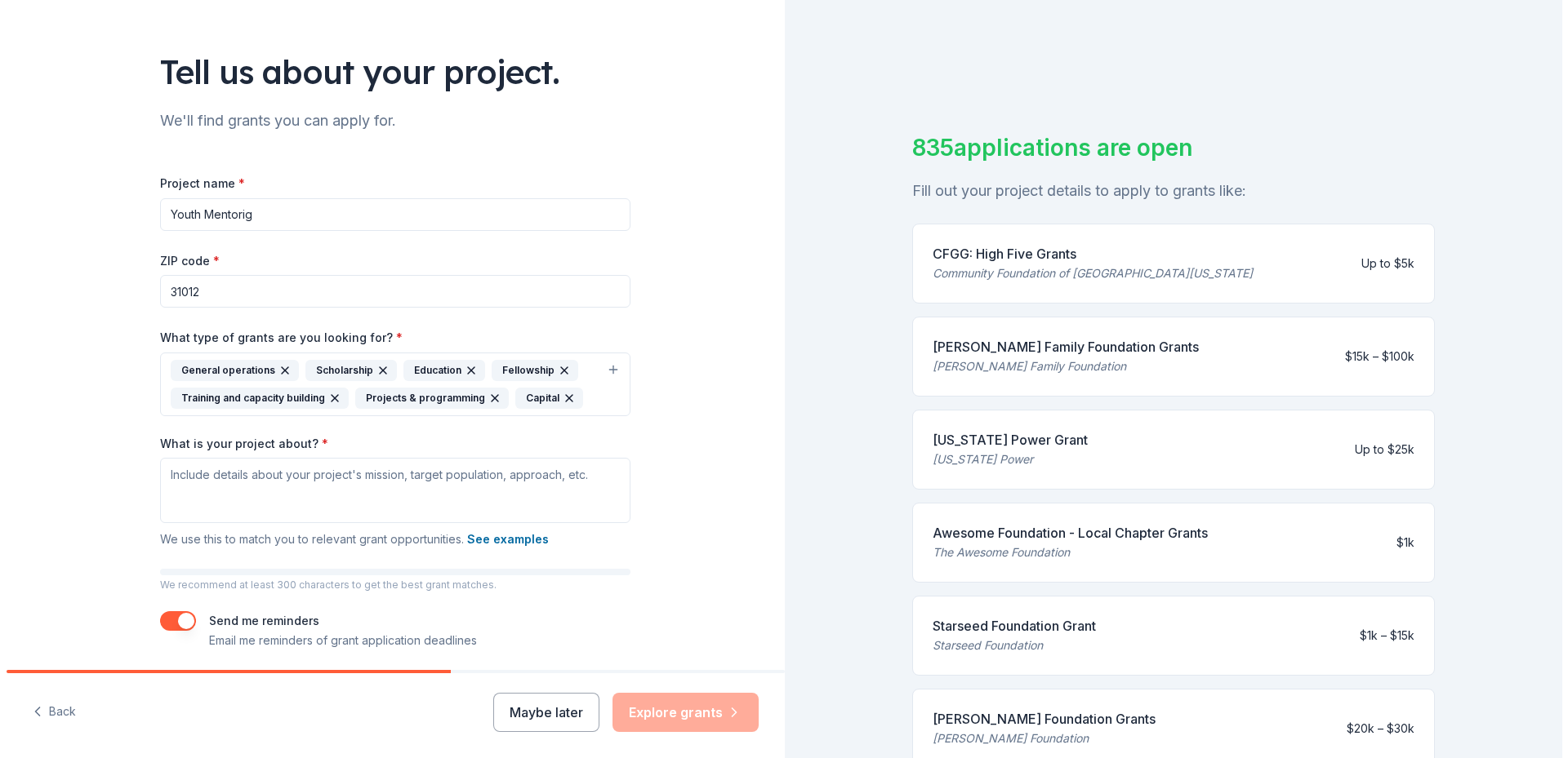
scroll to position [140, 0]
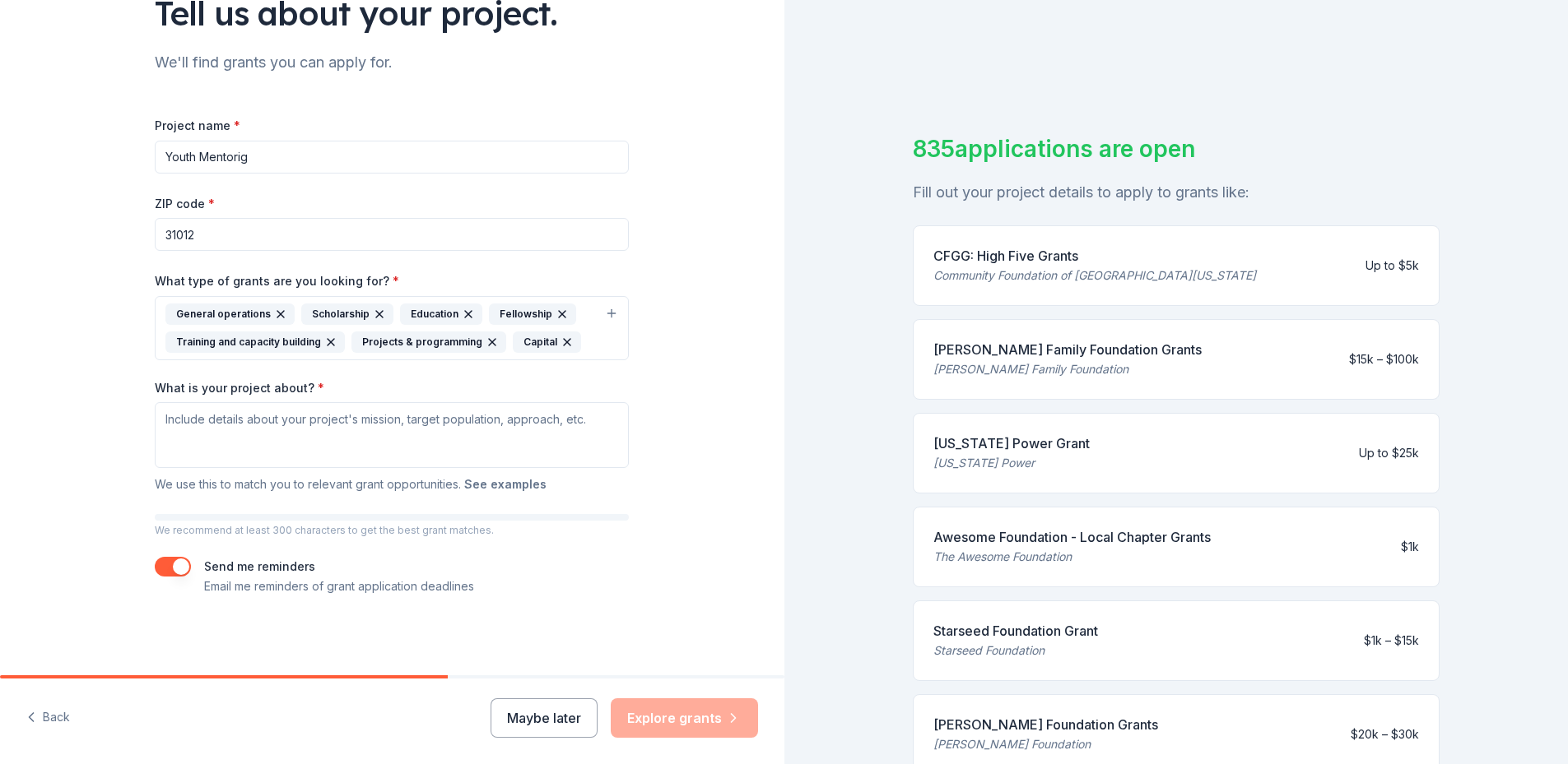
click at [522, 480] on button "See examples" at bounding box center [505, 484] width 82 height 20
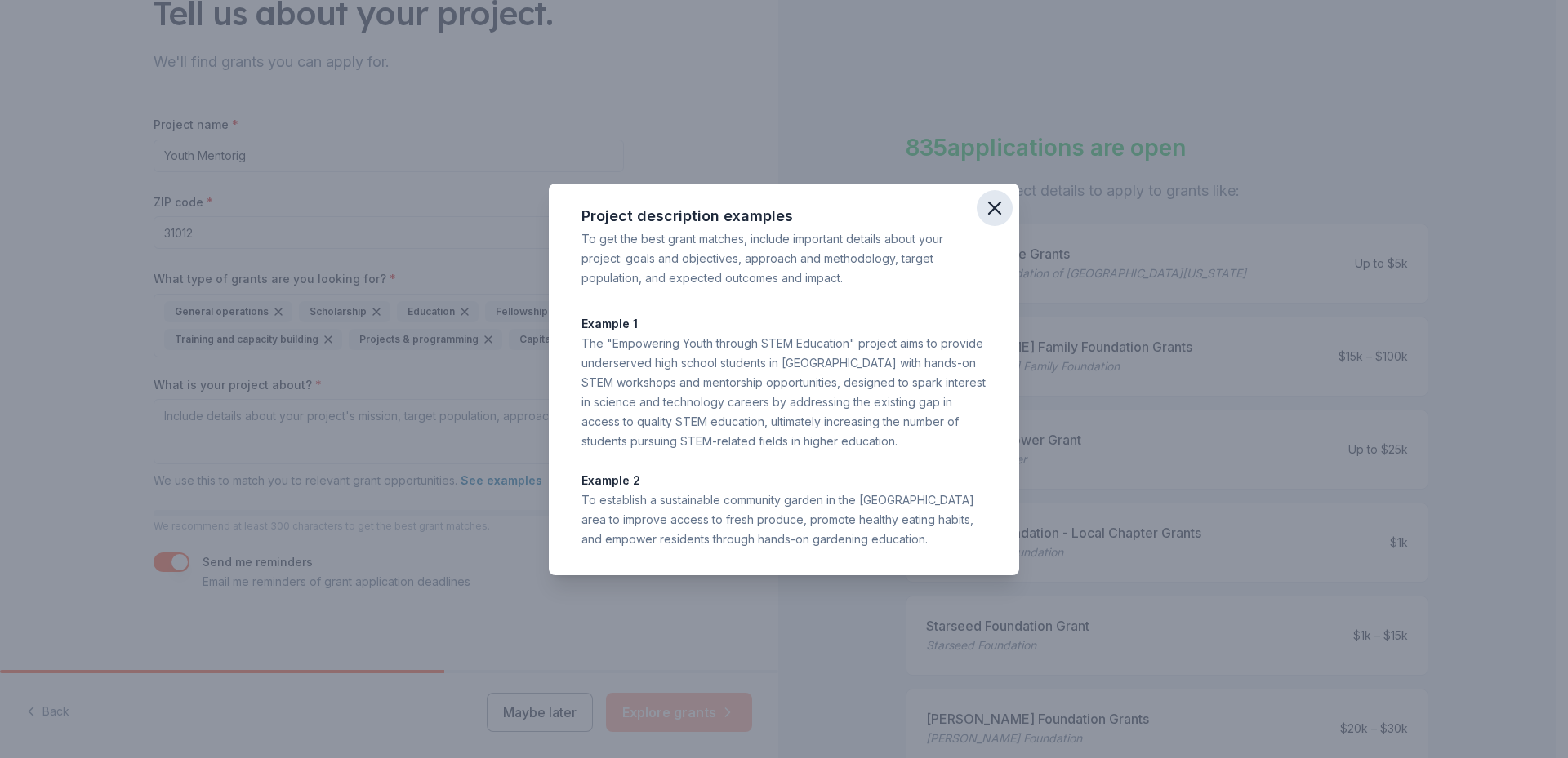
click at [997, 209] on icon "button" at bounding box center [995, 209] width 12 height 12
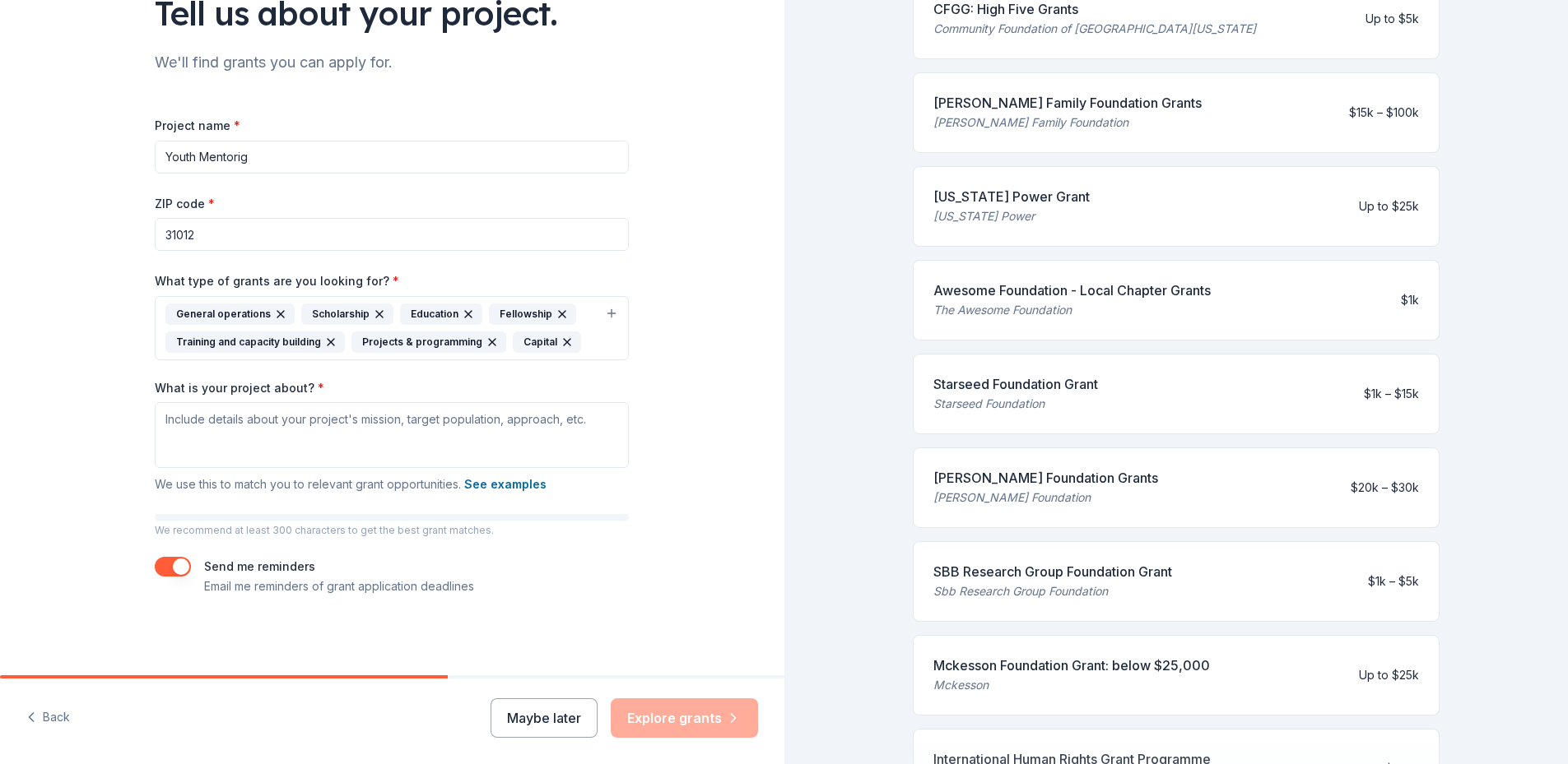
scroll to position [0, 0]
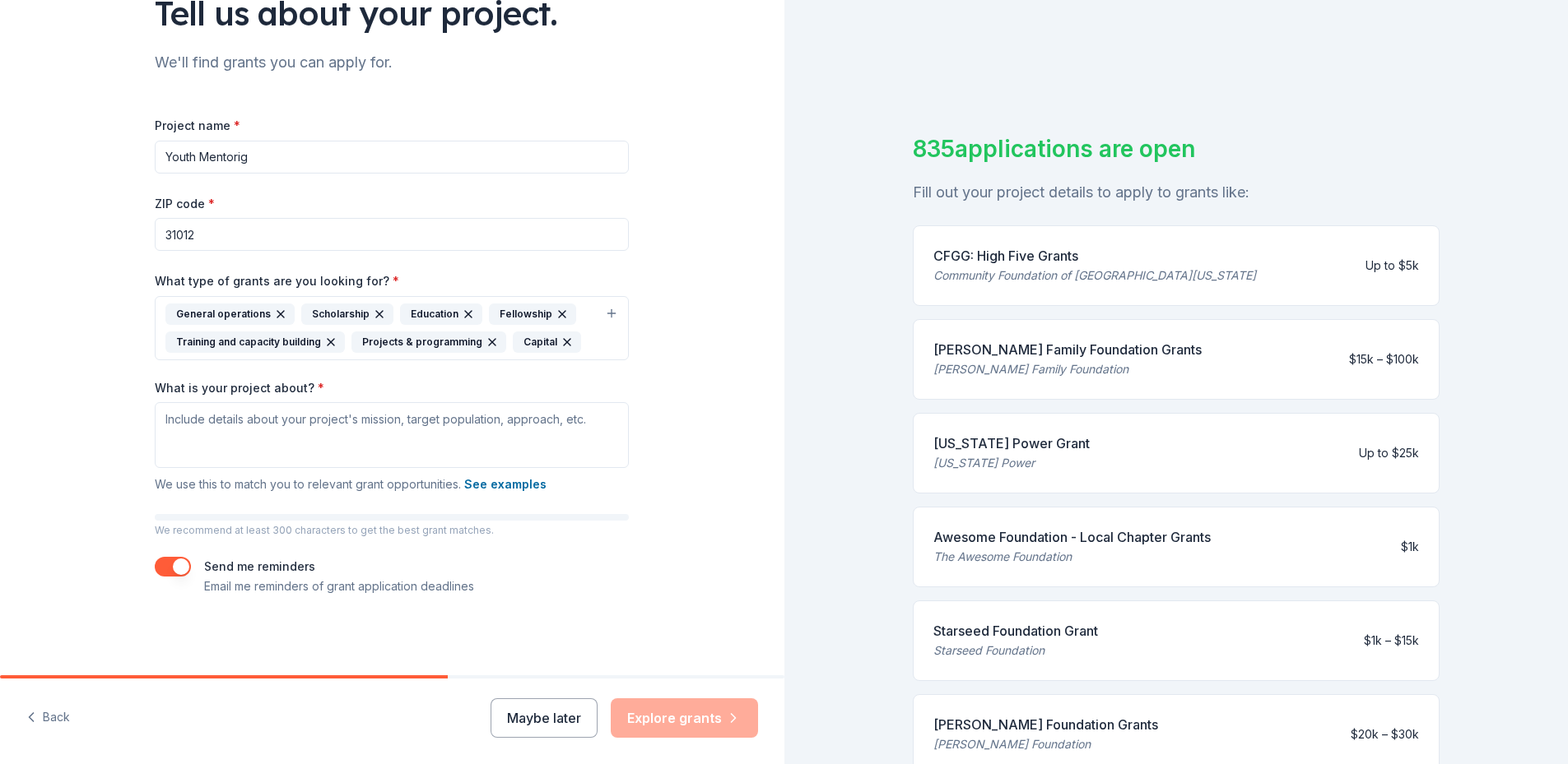
click at [1046, 257] on div "CFGG: High Five Grants" at bounding box center [1094, 255] width 322 height 20
click at [1049, 256] on div "CFGG: High Five Grants" at bounding box center [1094, 255] width 322 height 20
click at [686, 720] on div "Maybe later Explore grants" at bounding box center [623, 718] width 267 height 40
click at [514, 717] on button "Maybe later" at bounding box center [544, 718] width 107 height 40
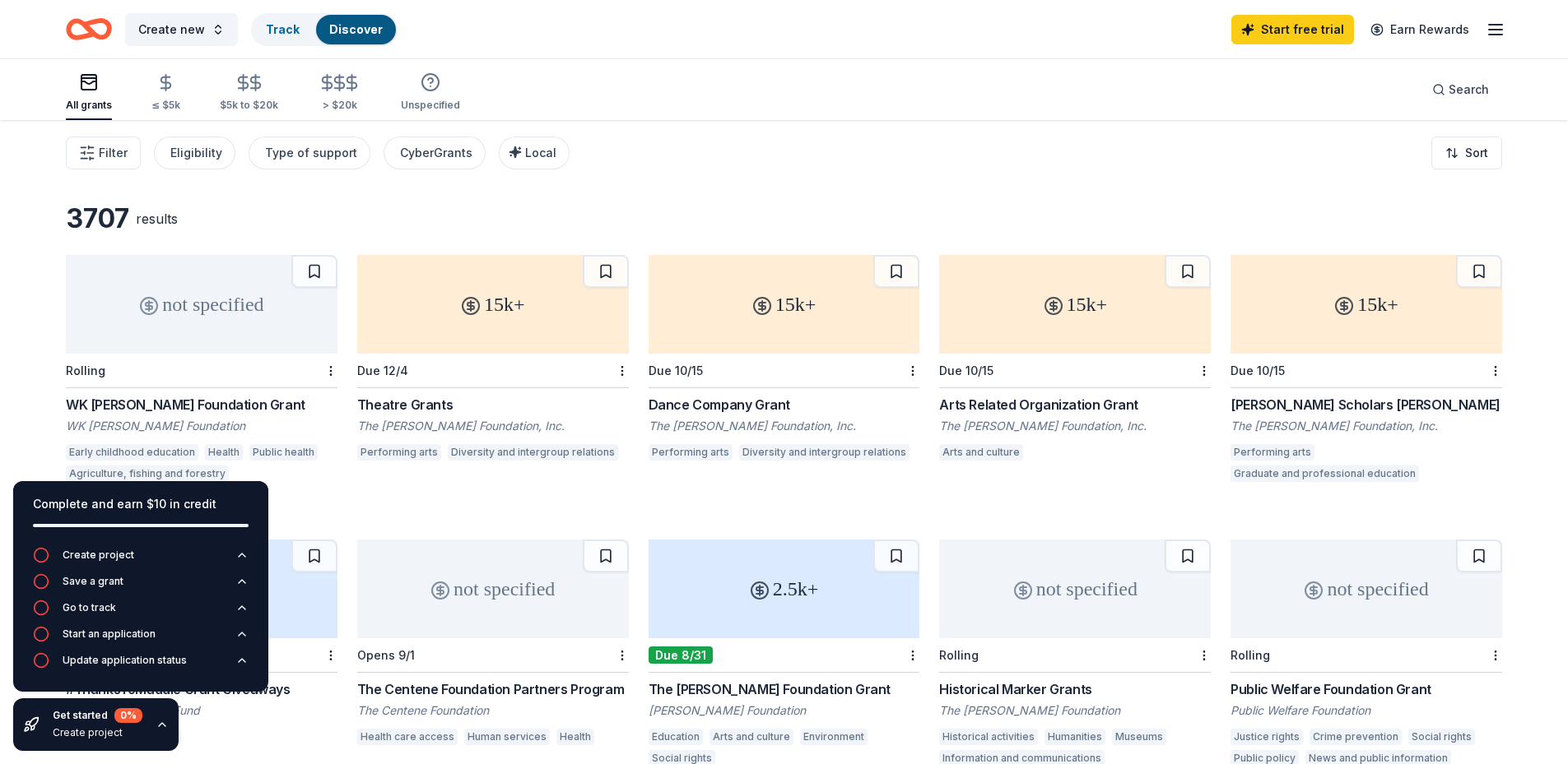
click at [408, 473] on div "15k+ Due 12/4 Theatre Grants The Shubert Foundation, Inc. Performing arts Diver…" at bounding box center [493, 377] width 271 height 245
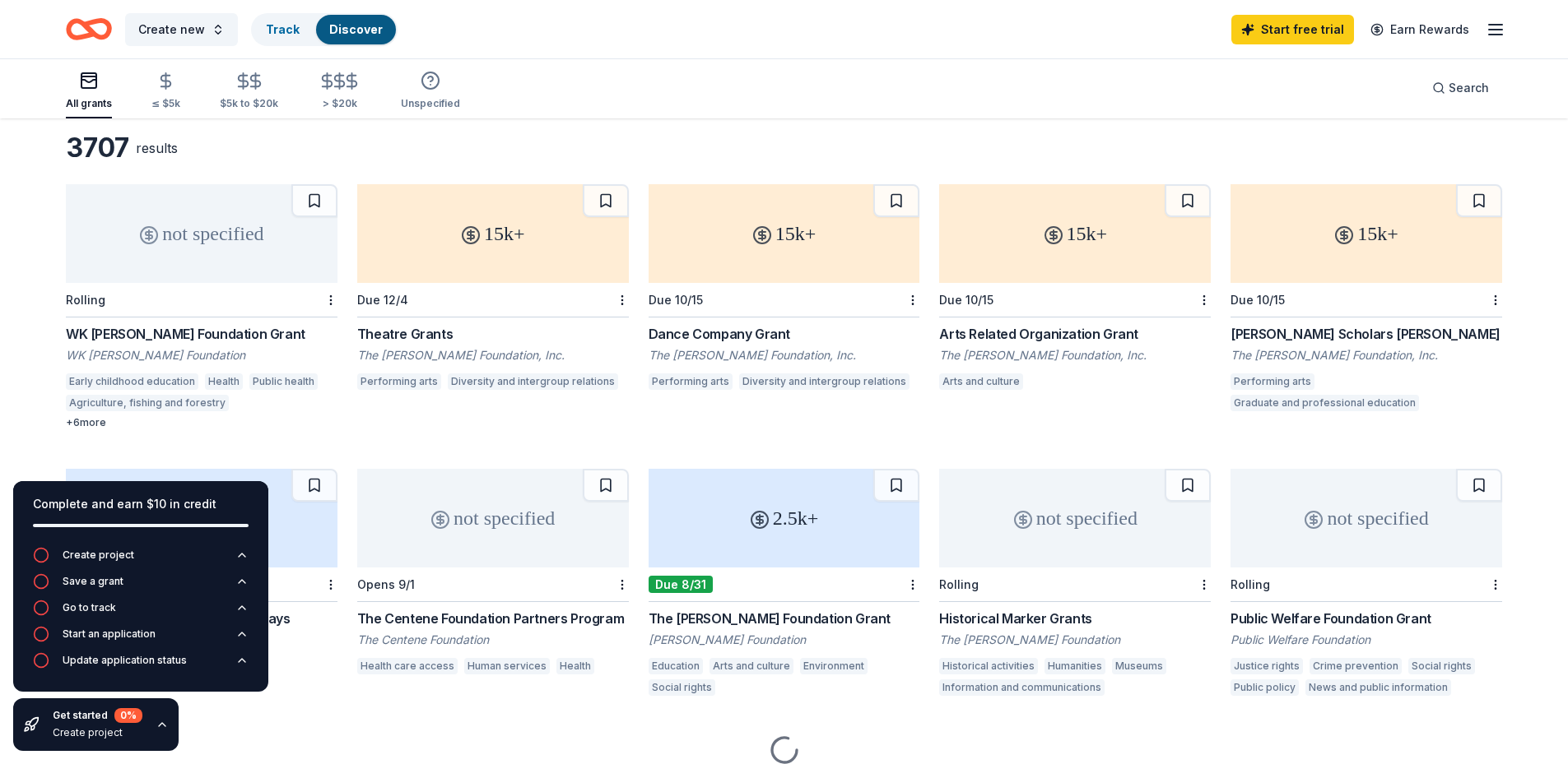
scroll to position [139, 0]
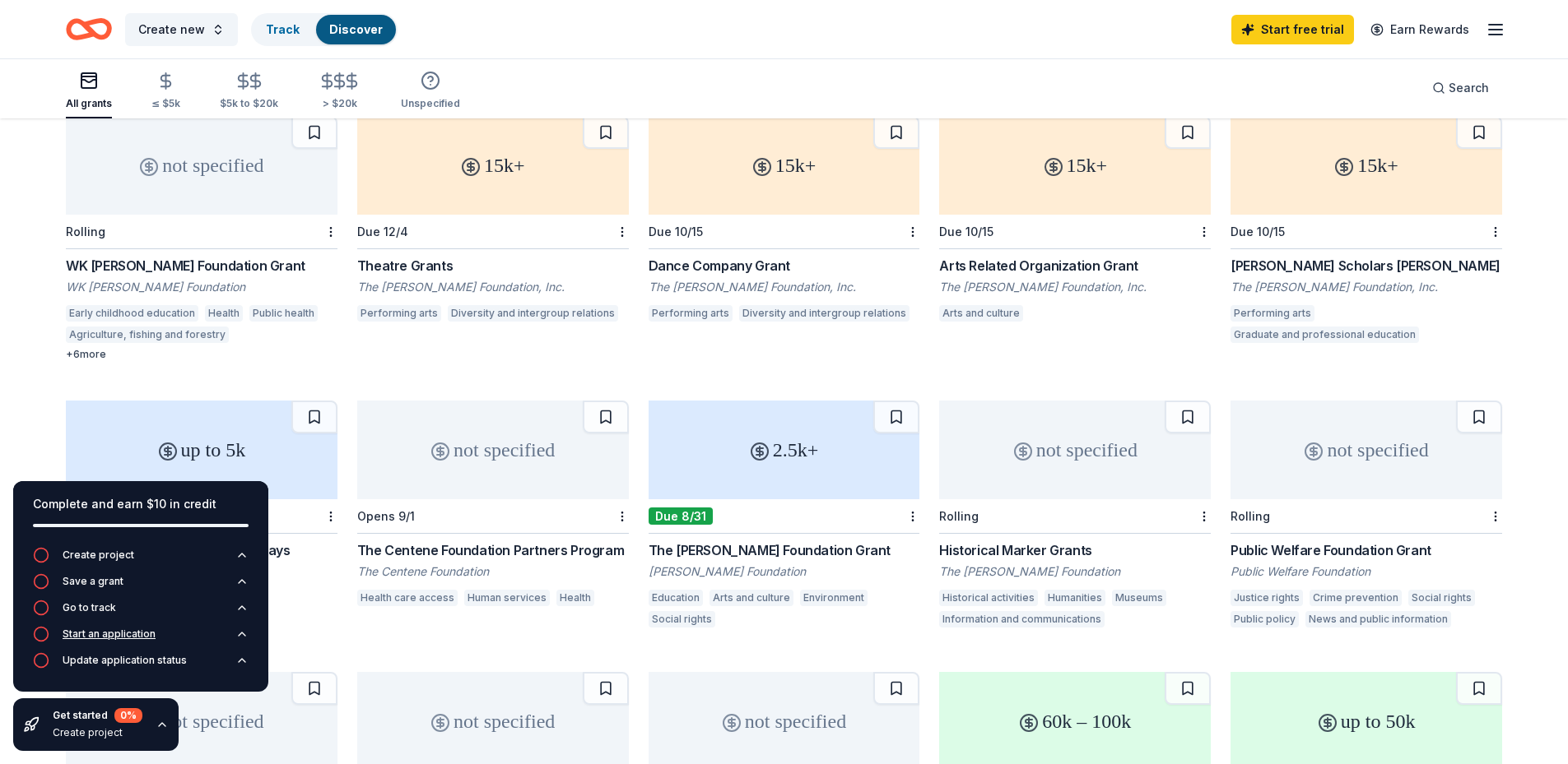
click at [40, 633] on icon "button" at bounding box center [41, 633] width 16 height 16
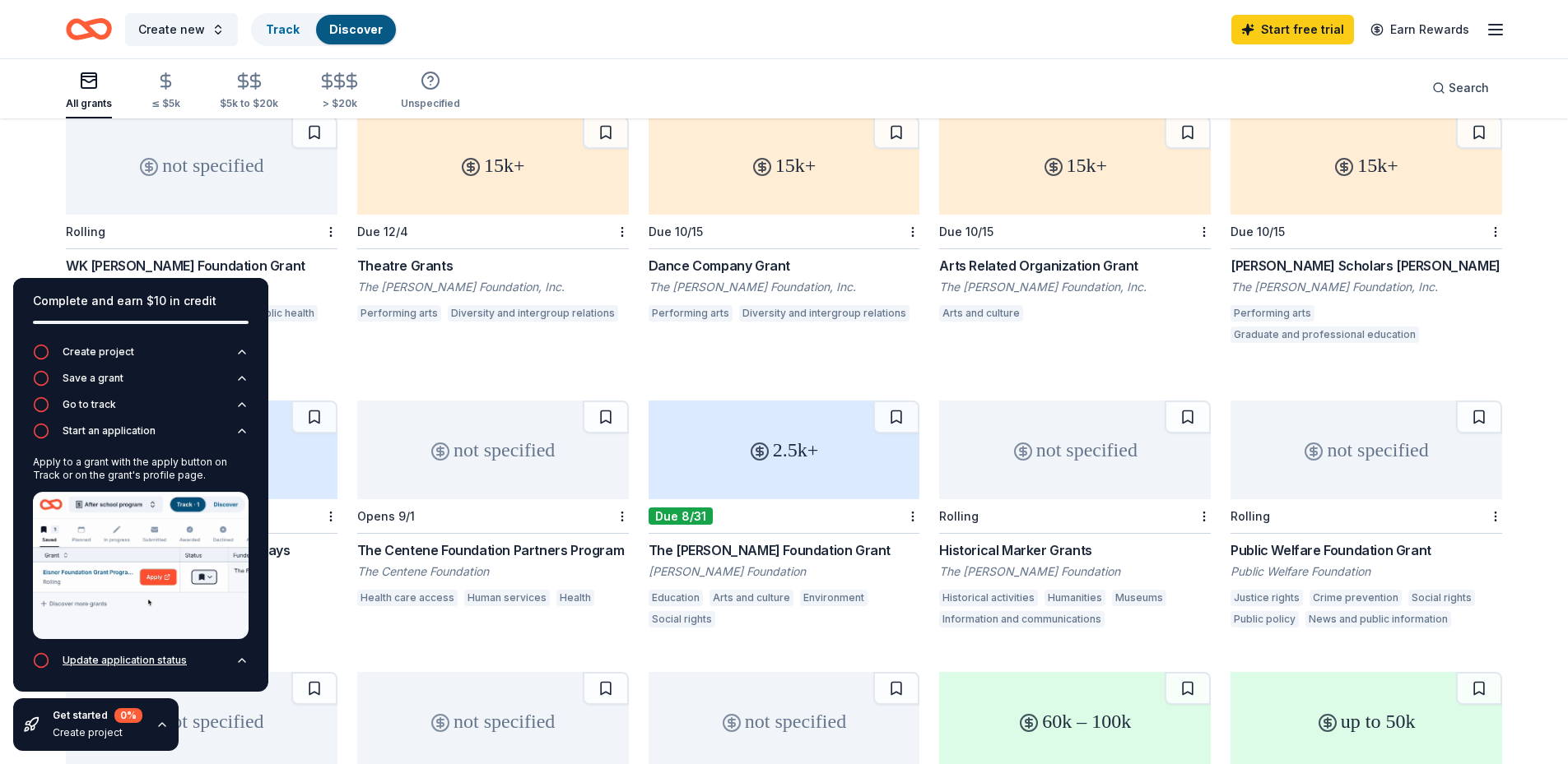
click at [38, 661] on icon "button" at bounding box center [41, 661] width 16 height 16
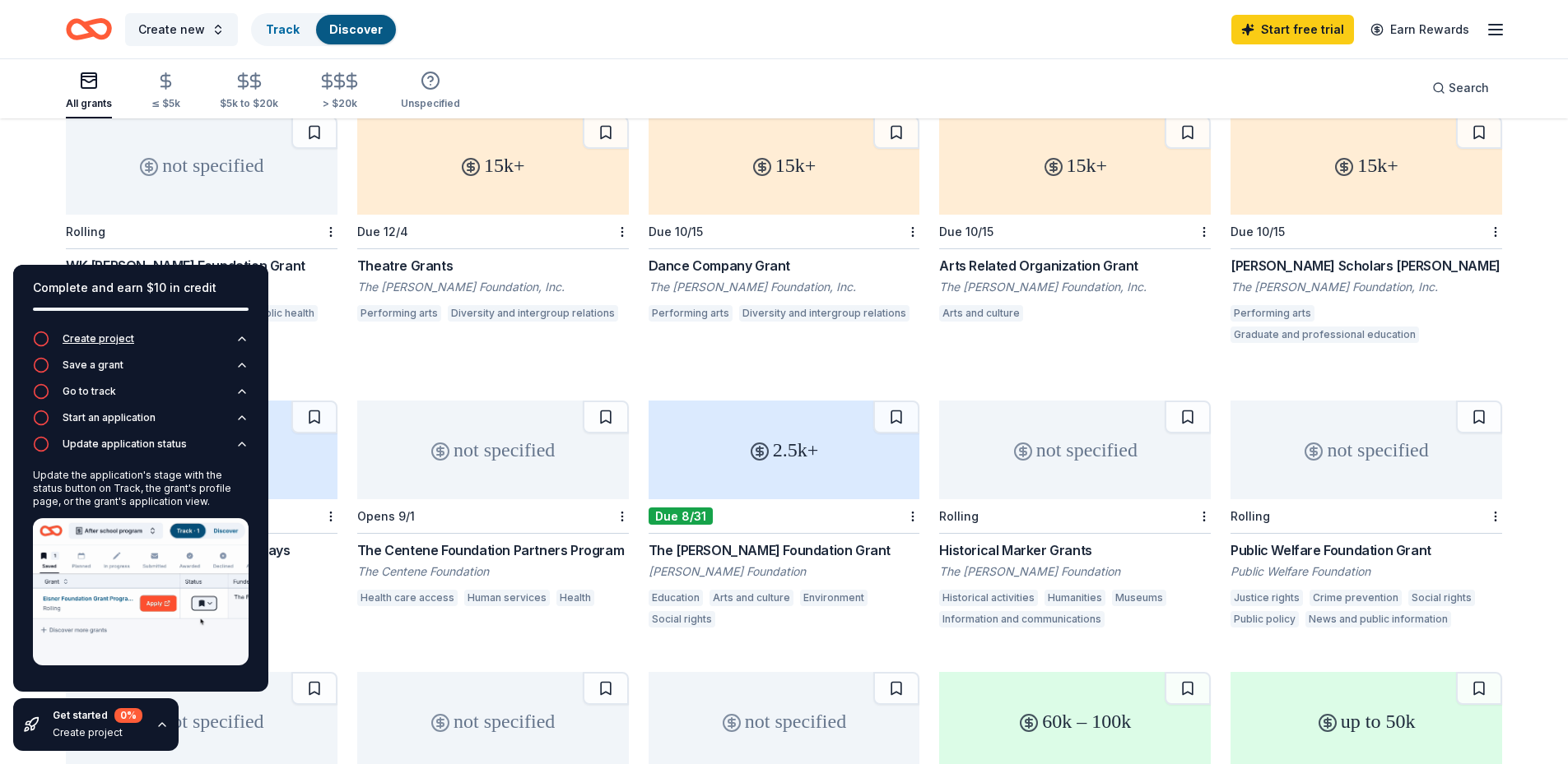
click at [120, 337] on div "Create project" at bounding box center [98, 339] width 71 height 14
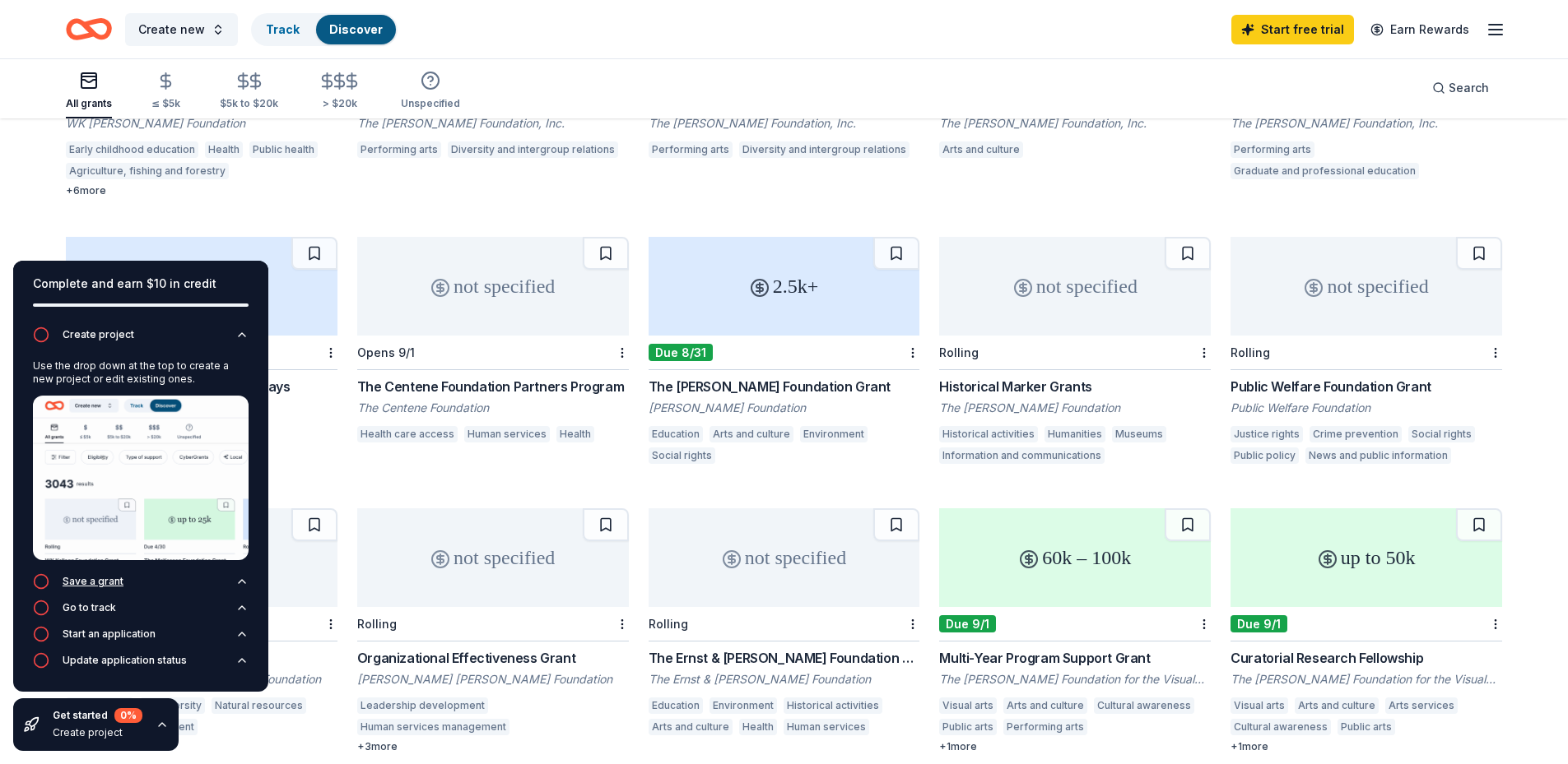
scroll to position [304, 0]
click at [228, 579] on button "Save a grant" at bounding box center [141, 586] width 215 height 26
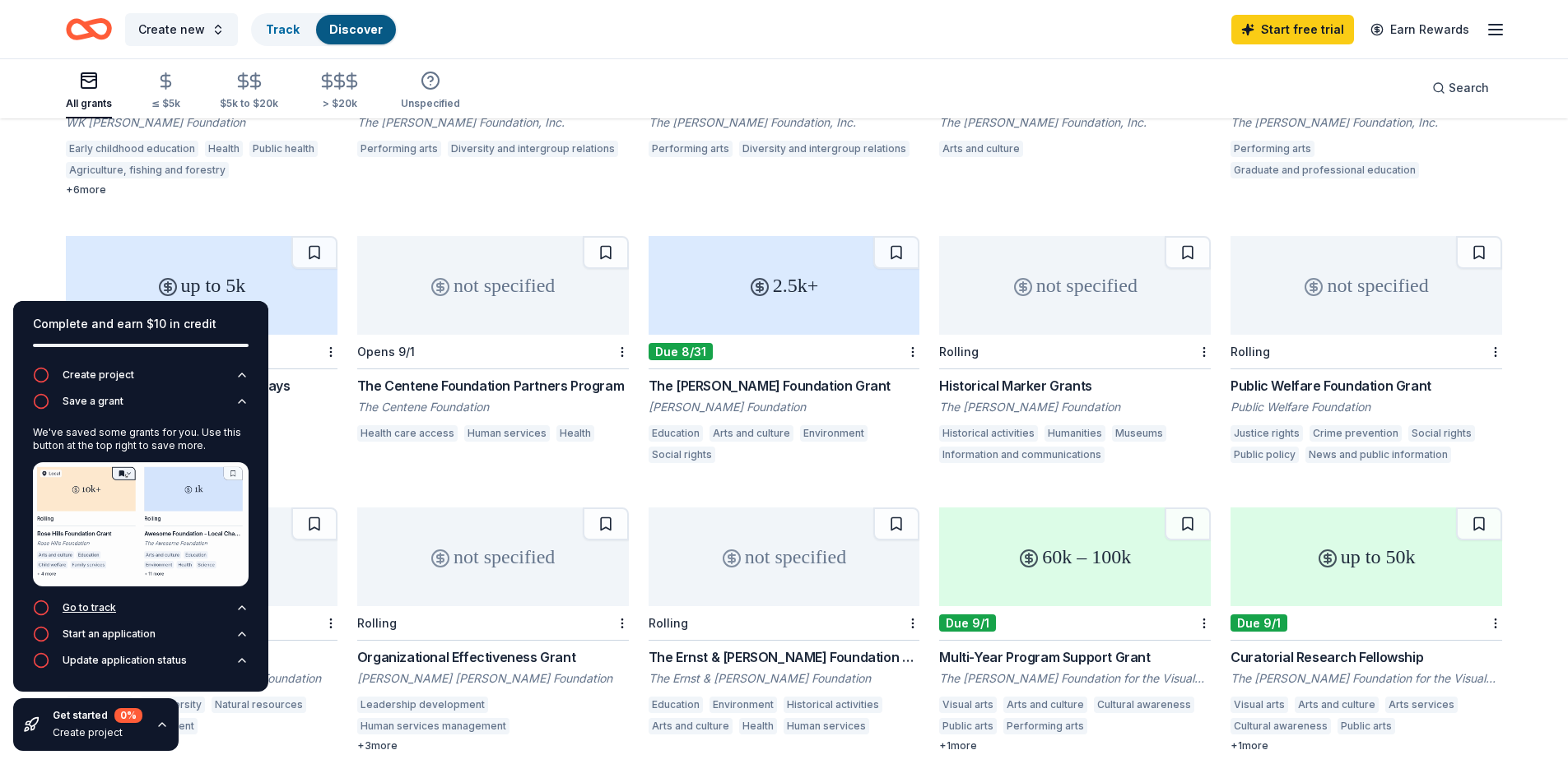
click at [114, 607] on div "Go to track" at bounding box center [89, 608] width 53 height 14
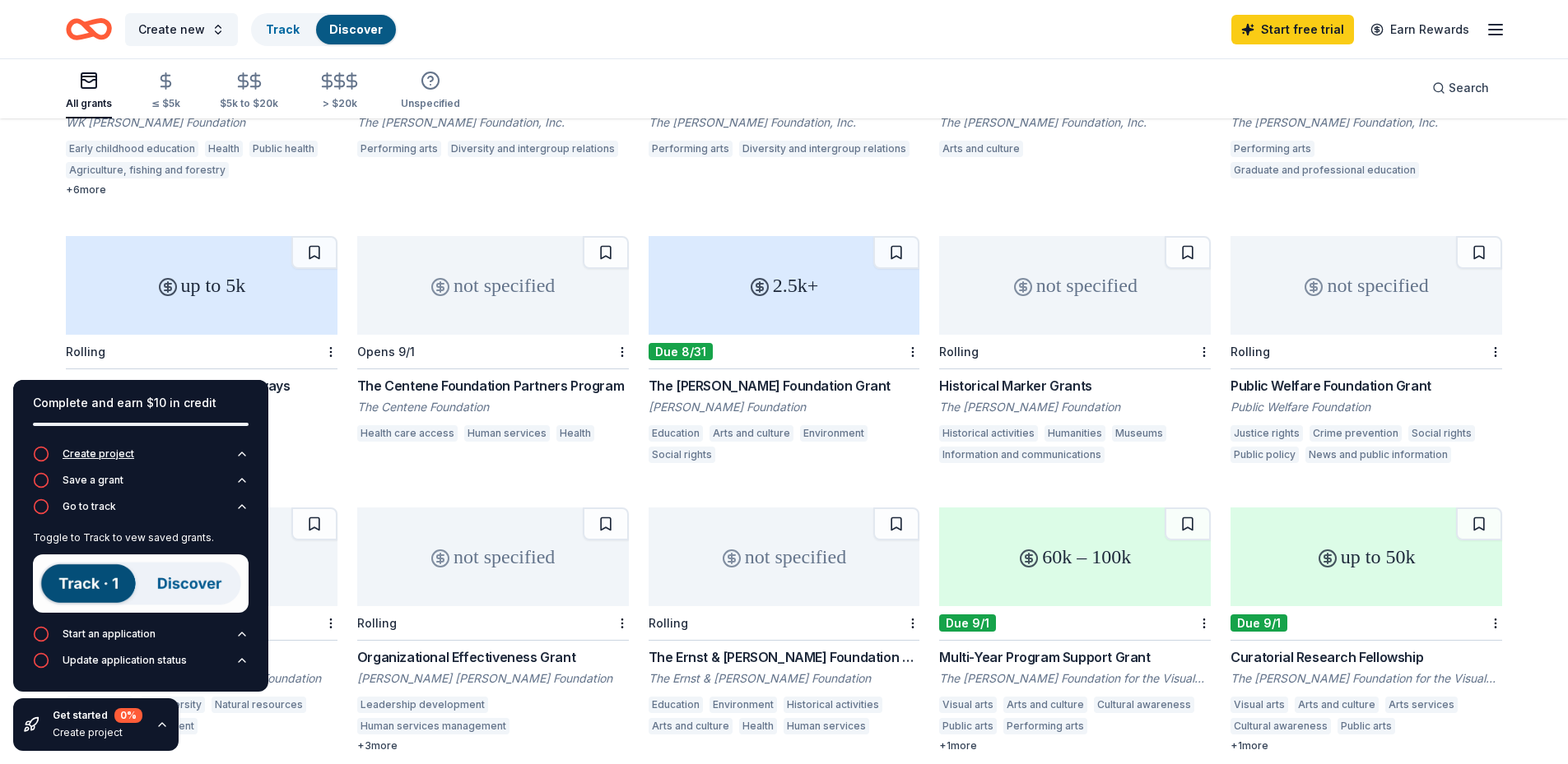
click at [35, 451] on circle "button" at bounding box center [42, 454] width 14 height 14
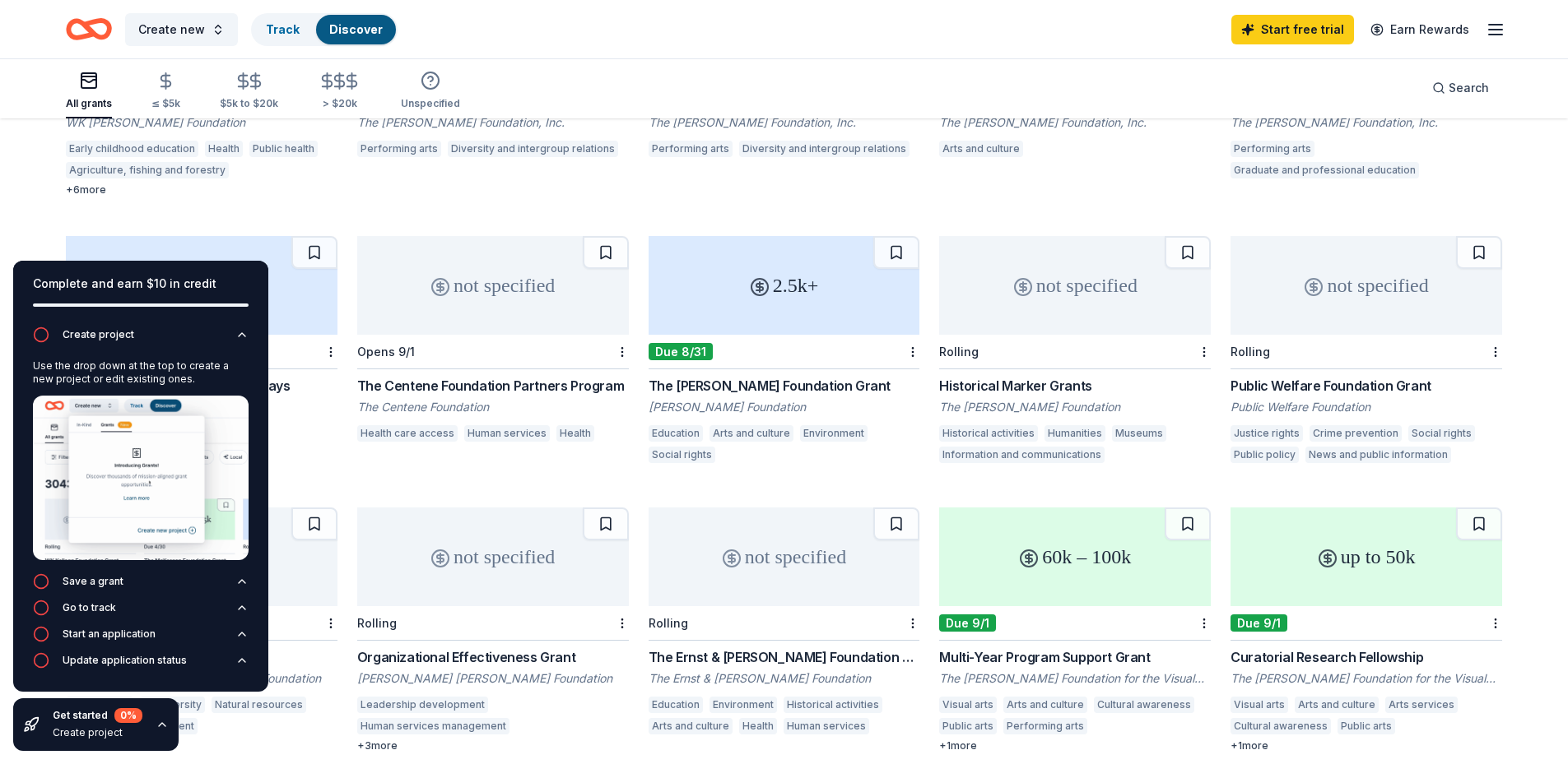
click at [156, 725] on icon "button" at bounding box center [162, 725] width 14 height 14
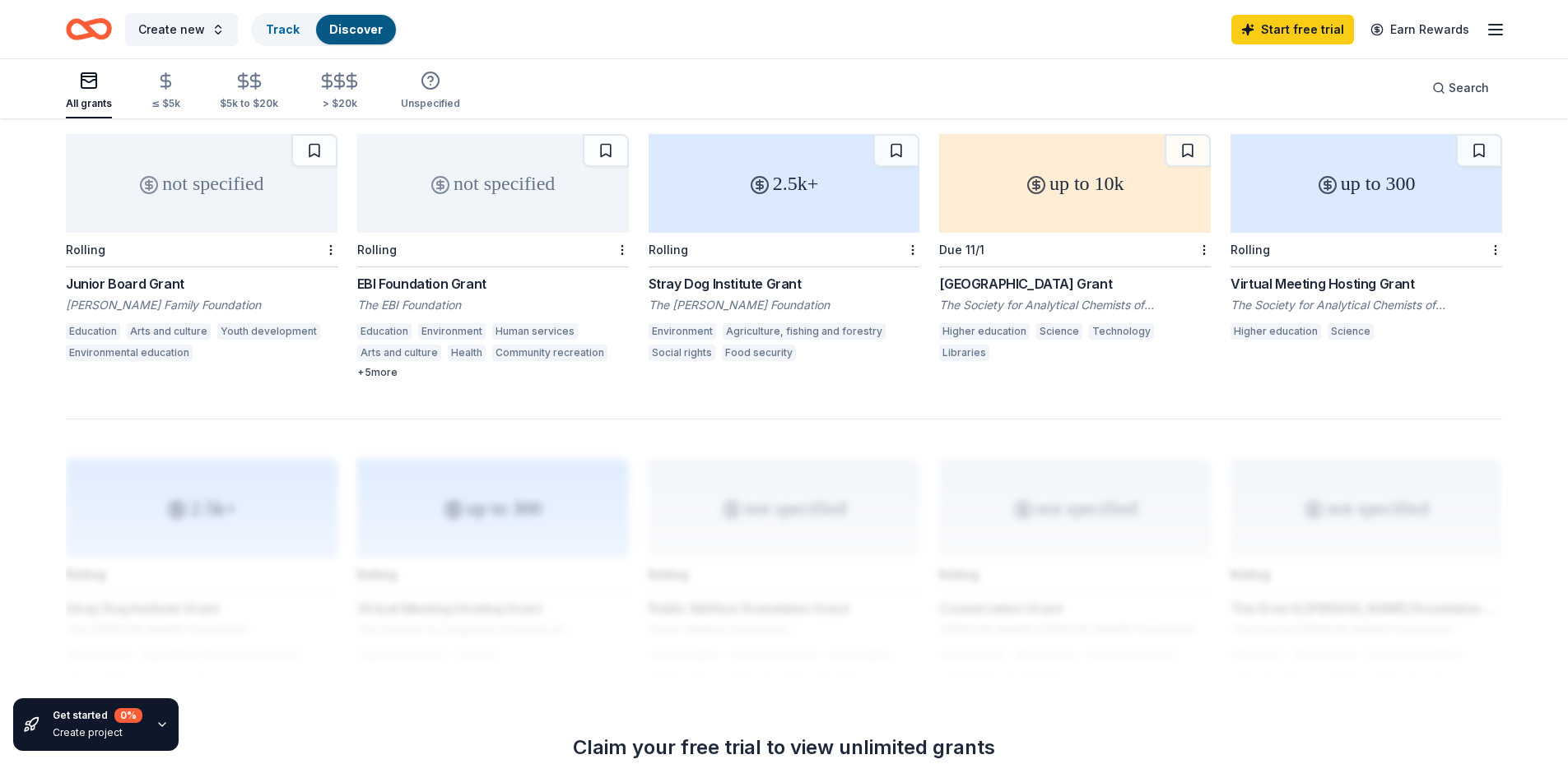
scroll to position [879, 0]
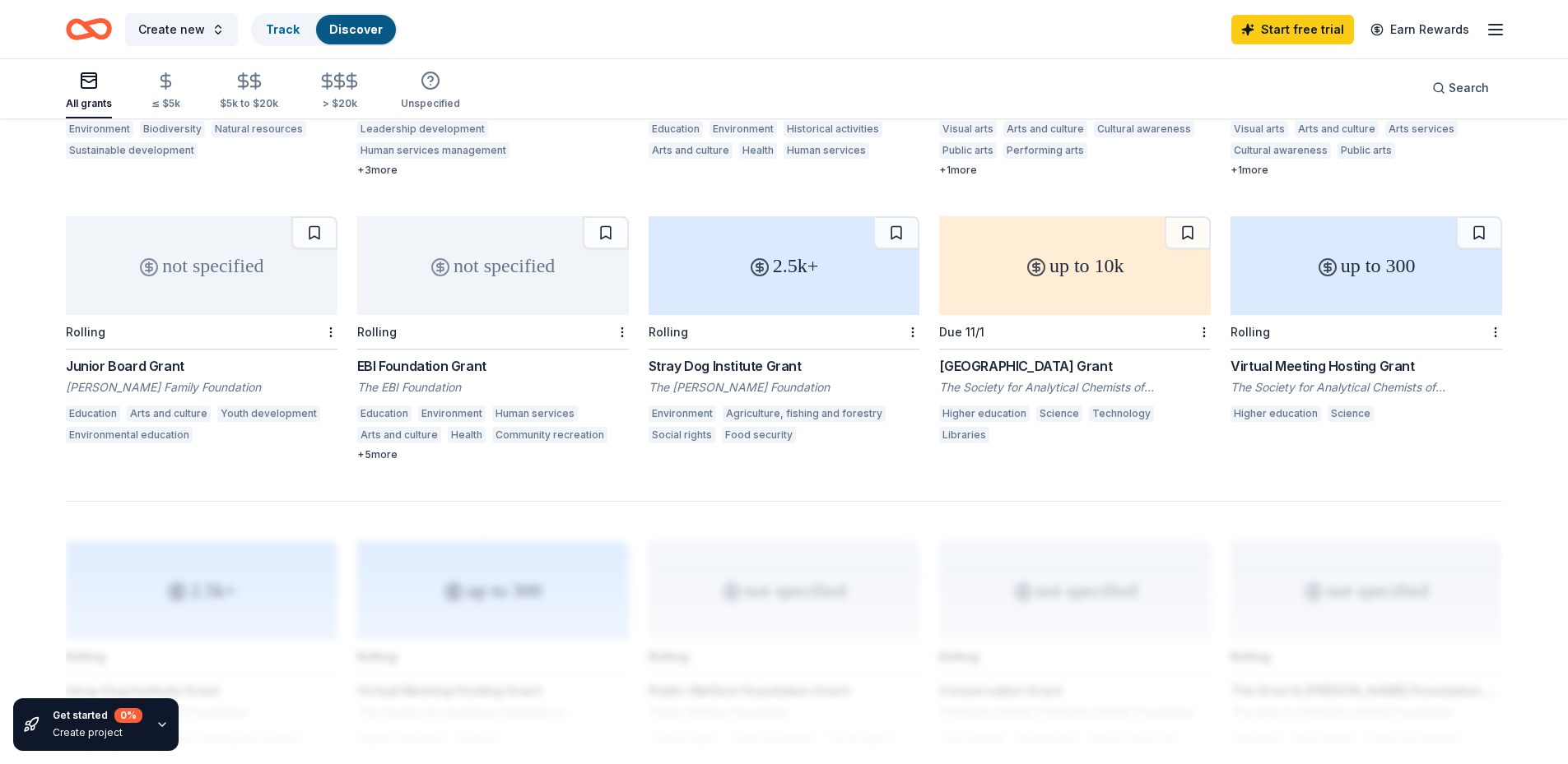
click at [438, 365] on div "EBI Foundation Grant" at bounding box center [493, 365] width 271 height 20
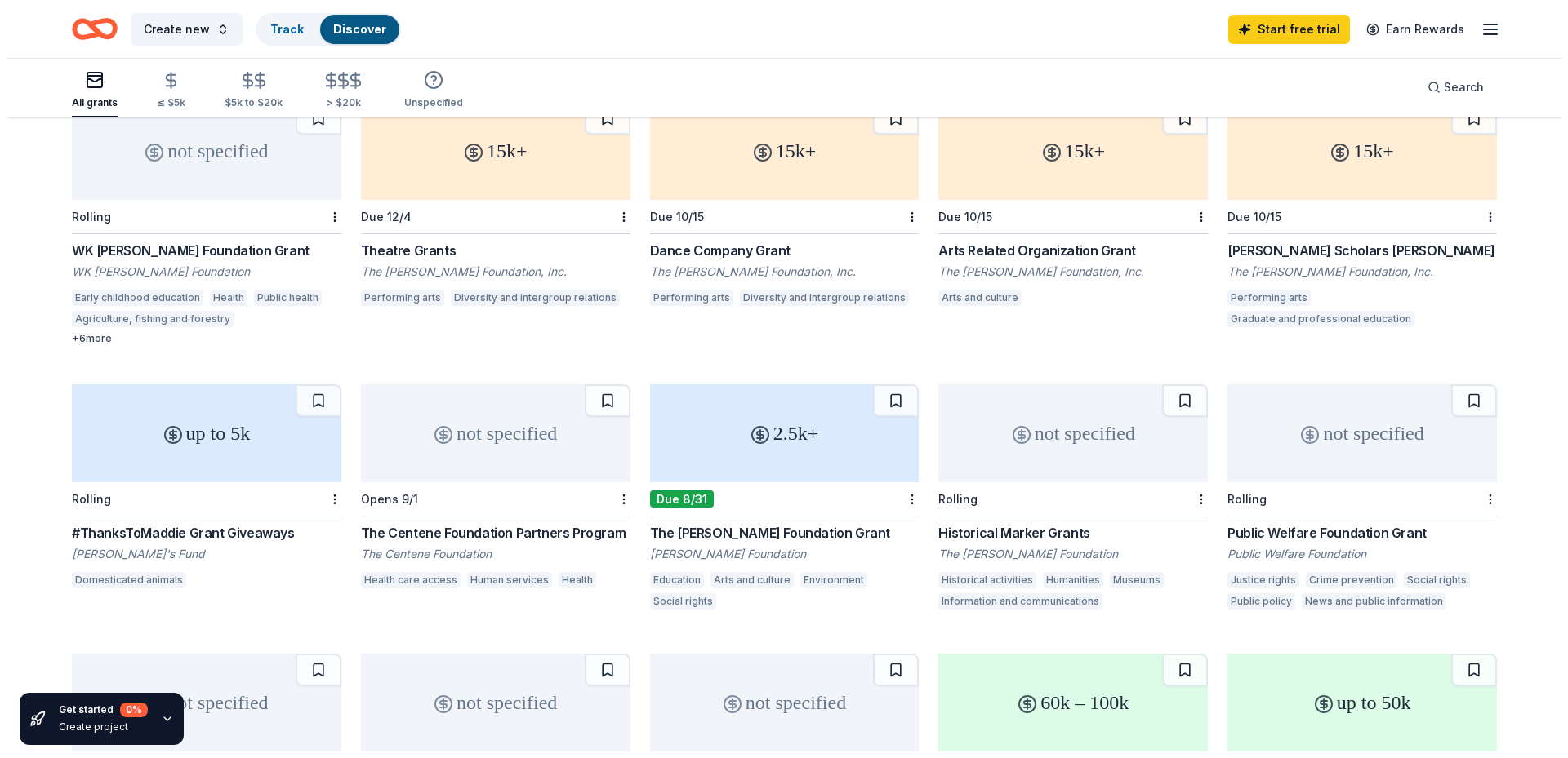
scroll to position [0, 0]
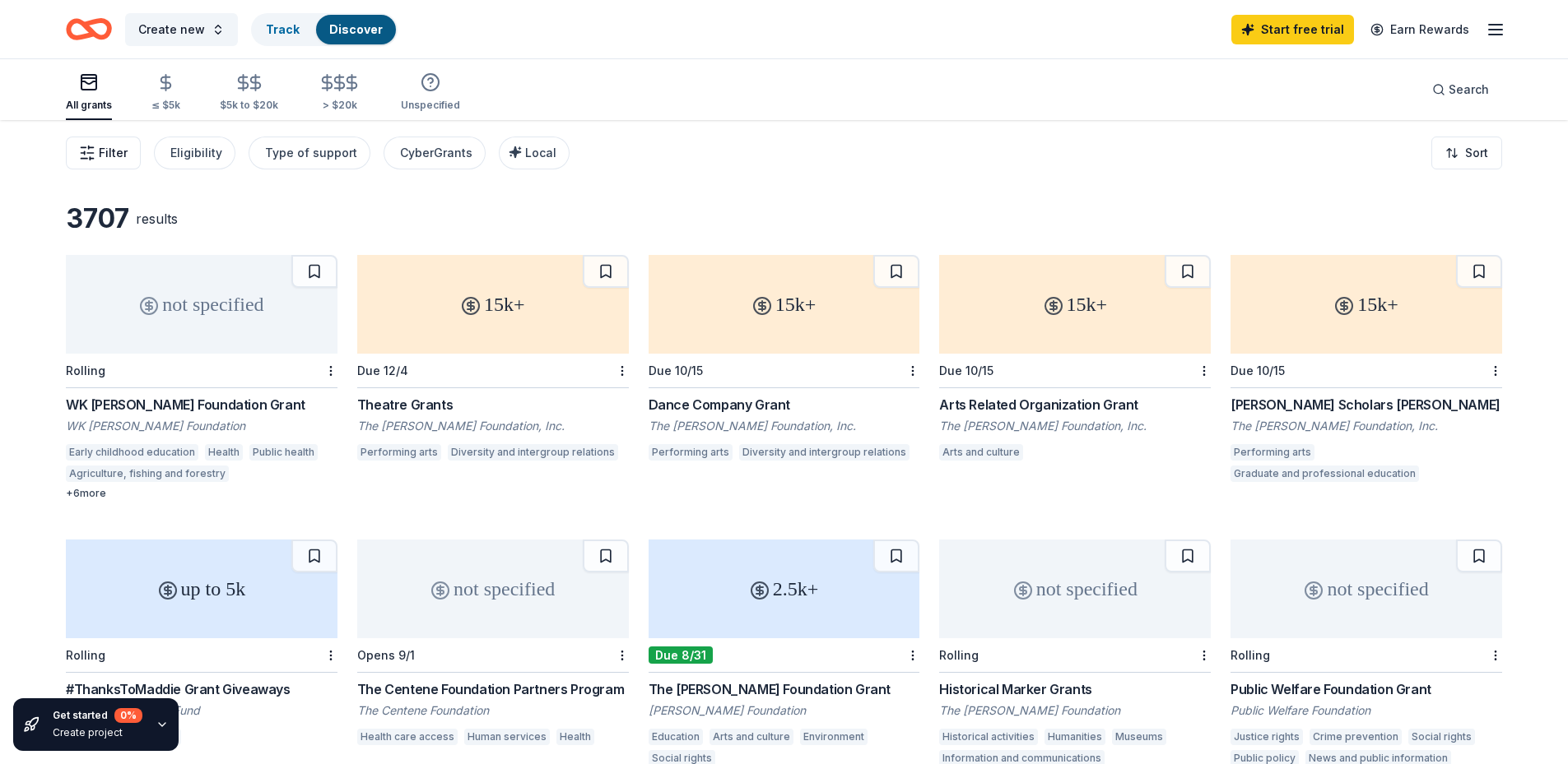
click at [107, 148] on span "Filter" at bounding box center [113, 153] width 29 height 20
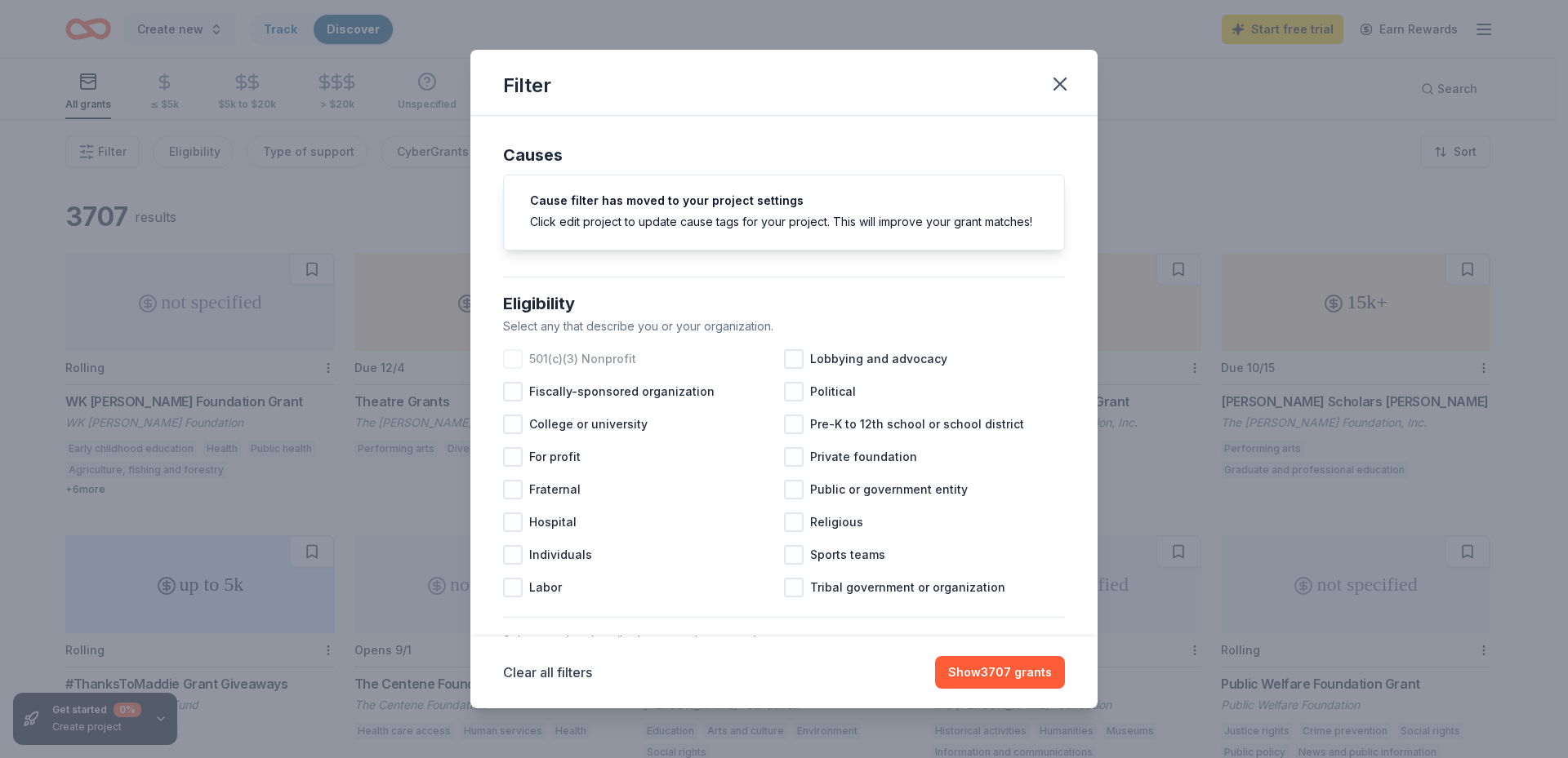
click at [611, 369] on span "501(c)(3) Nonprofit" at bounding box center [582, 358] width 107 height 19
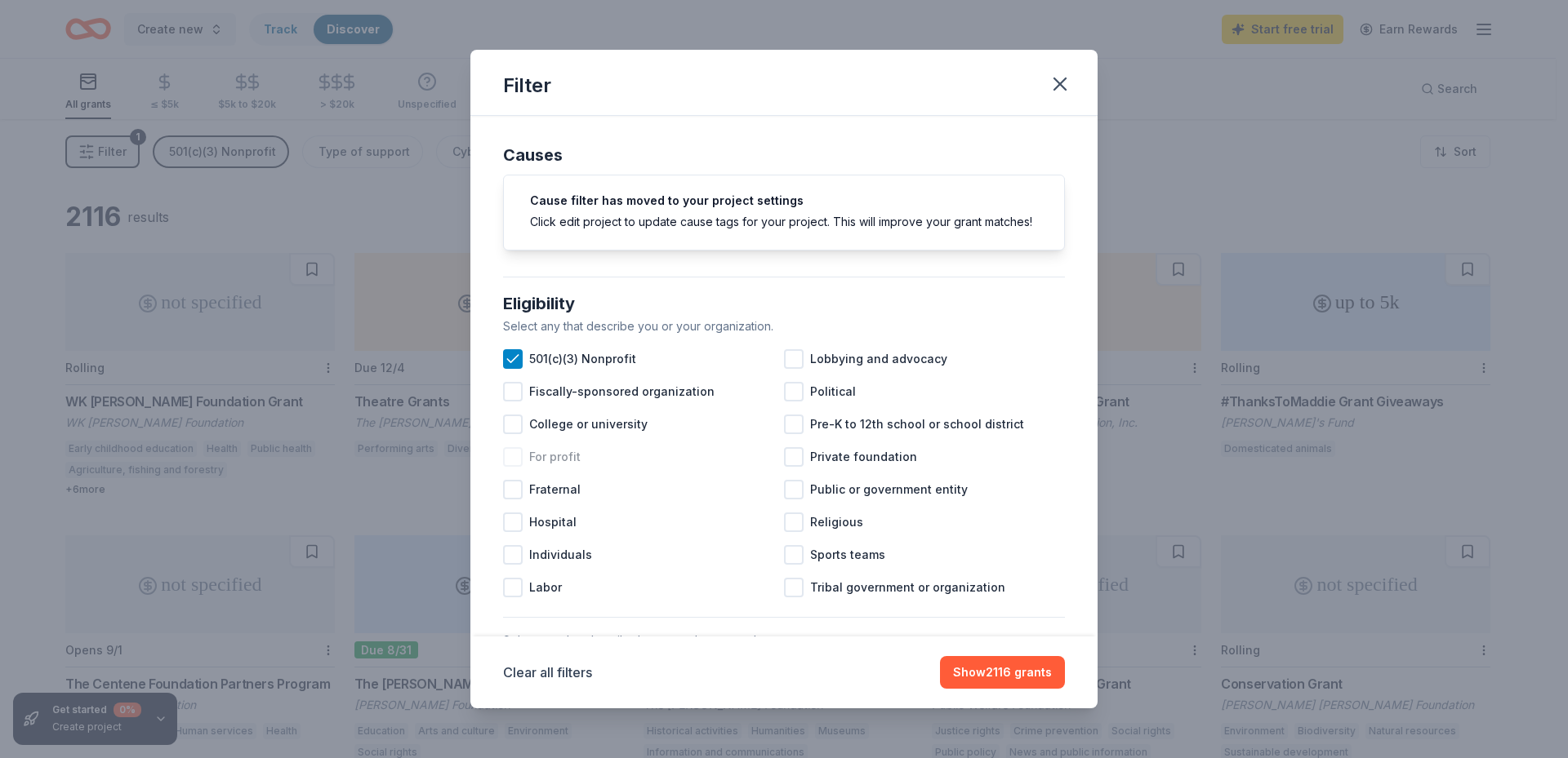
click at [577, 467] on span "For profit" at bounding box center [555, 457] width 51 height 19
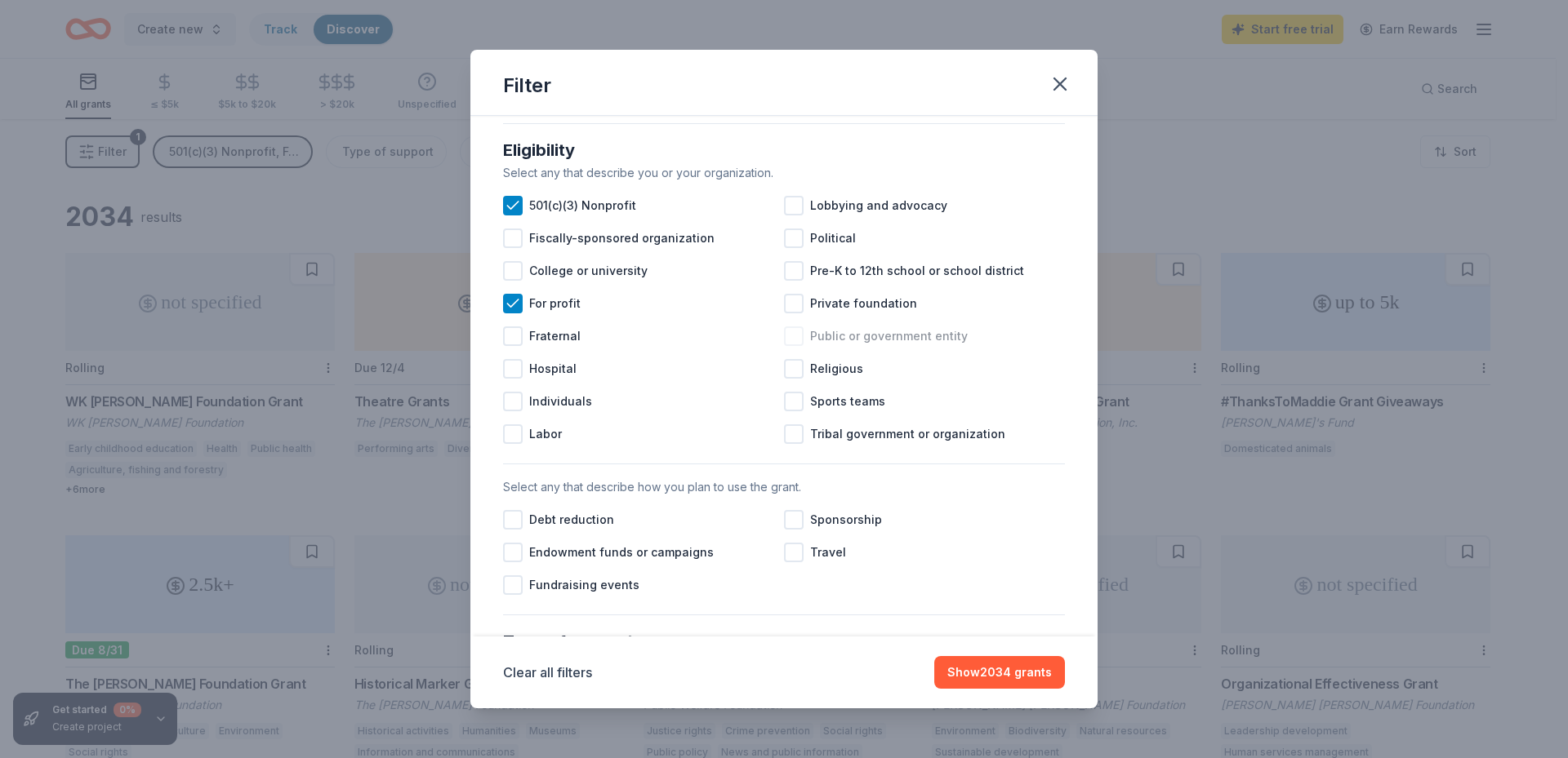
scroll to position [163, 0]
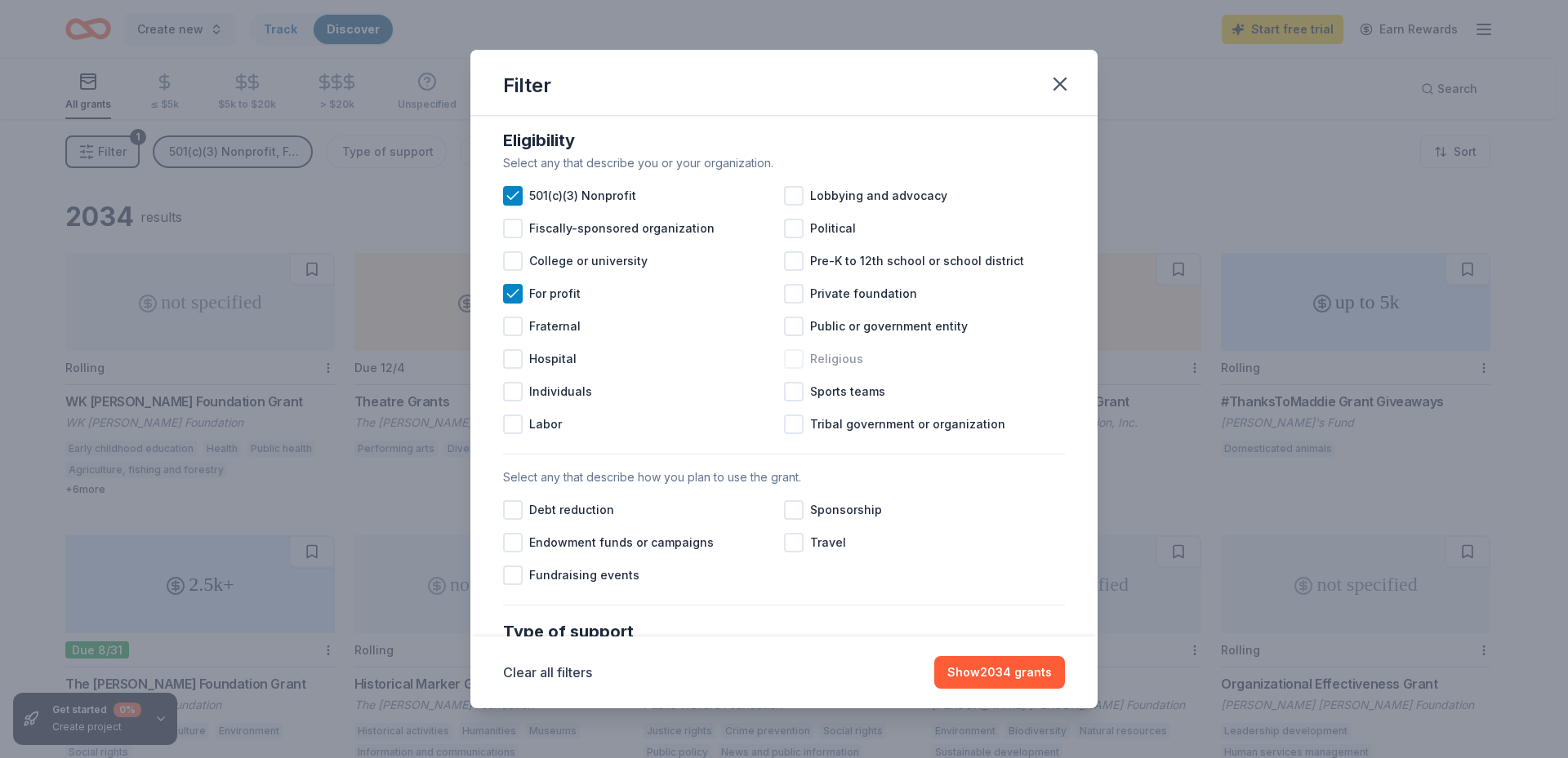
click at [784, 369] on div at bounding box center [794, 358] width 19 height 19
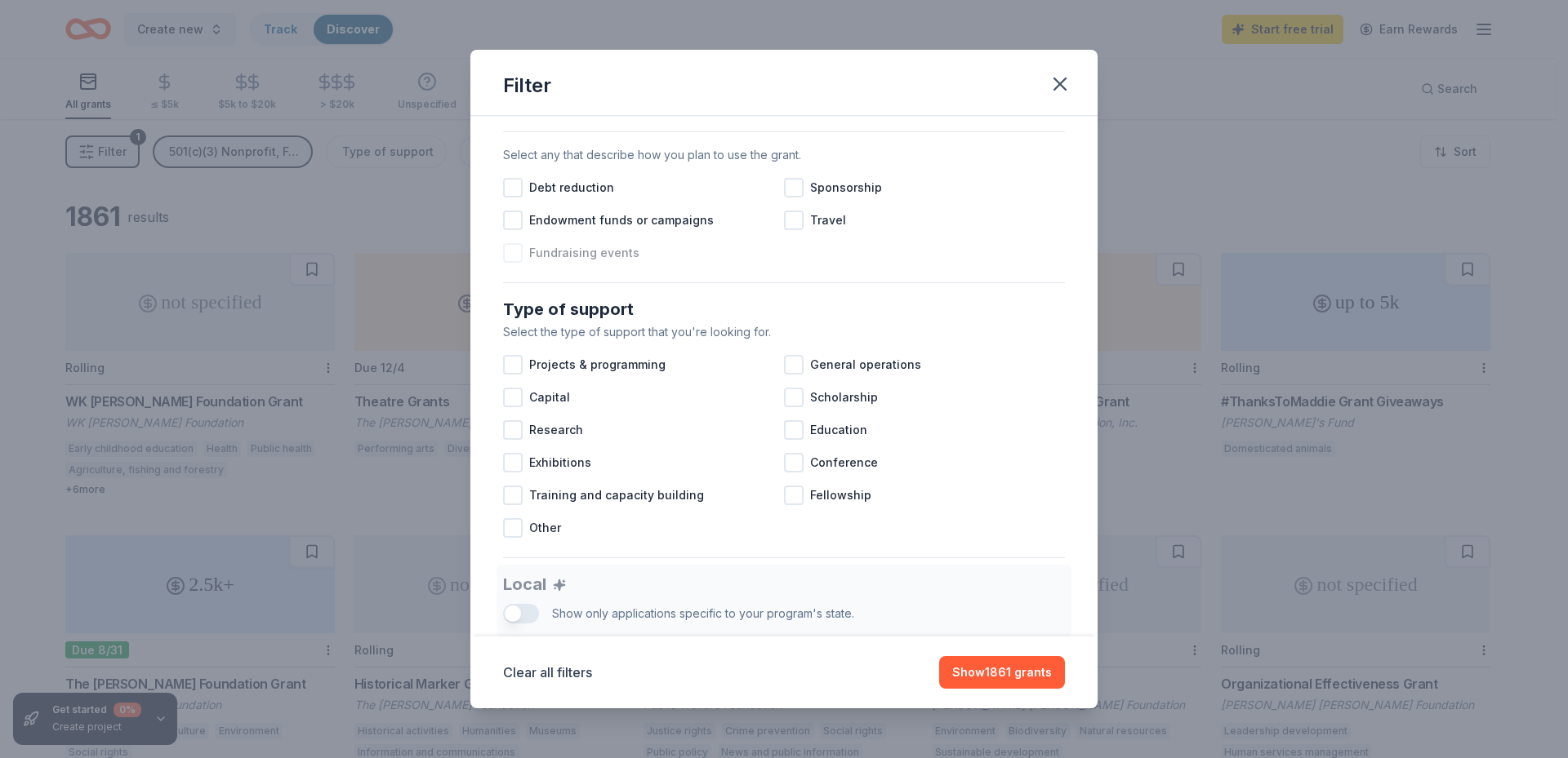
scroll to position [490, 0]
click at [512, 193] on div at bounding box center [513, 183] width 19 height 19
click at [511, 403] on div at bounding box center [513, 393] width 19 height 19
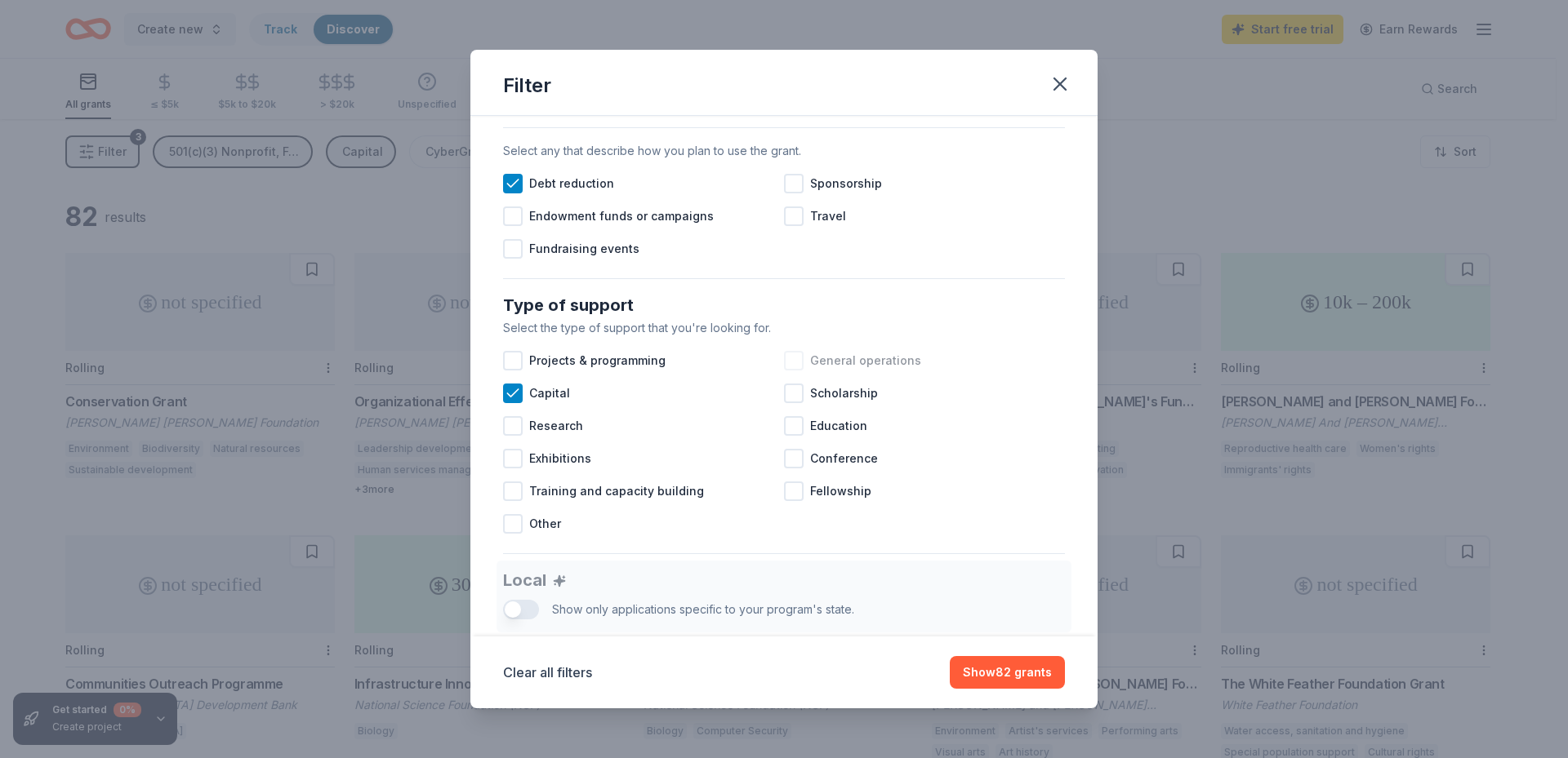
click at [785, 371] on div at bounding box center [794, 360] width 19 height 19
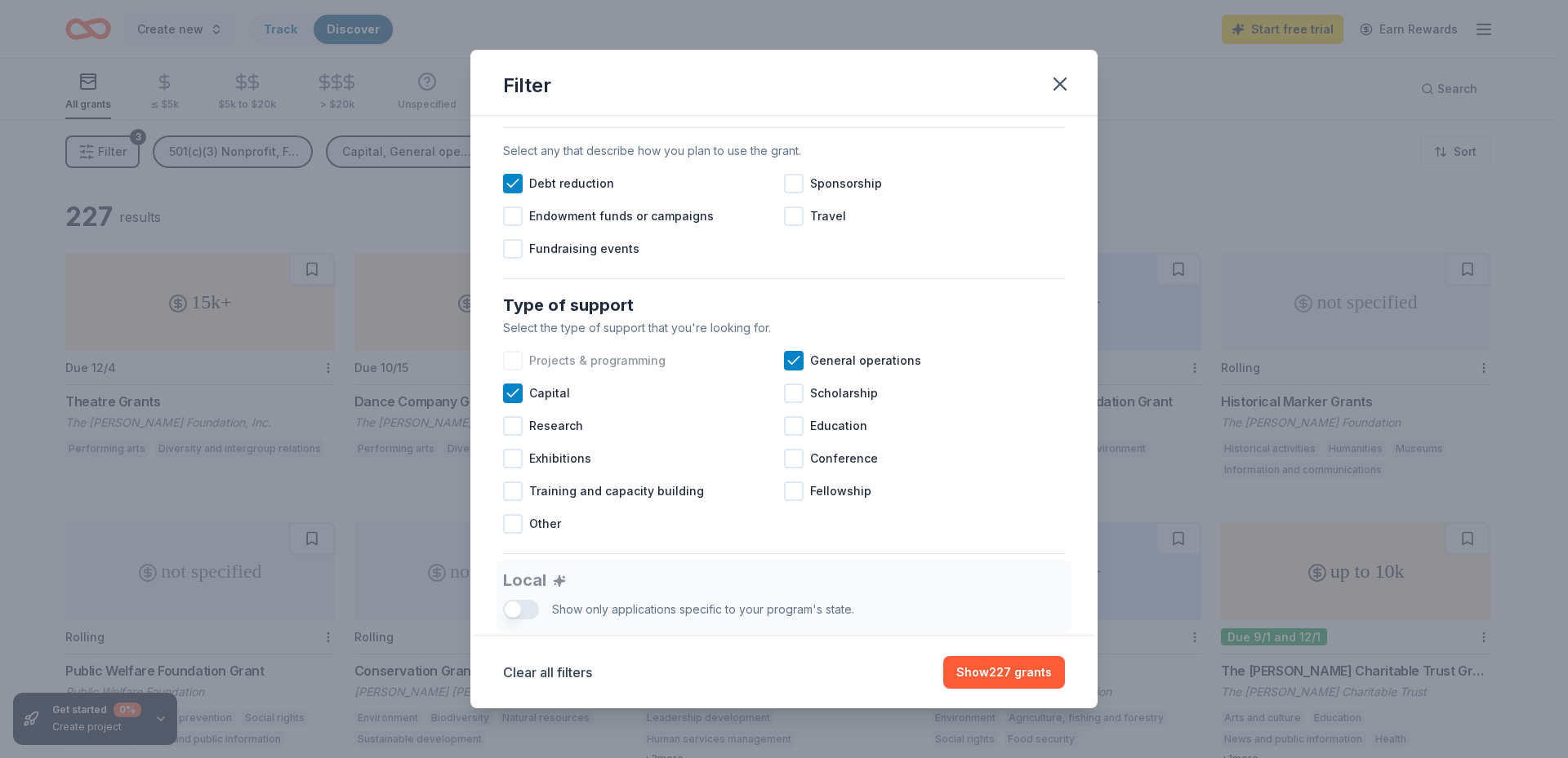
click at [508, 371] on div at bounding box center [513, 360] width 19 height 19
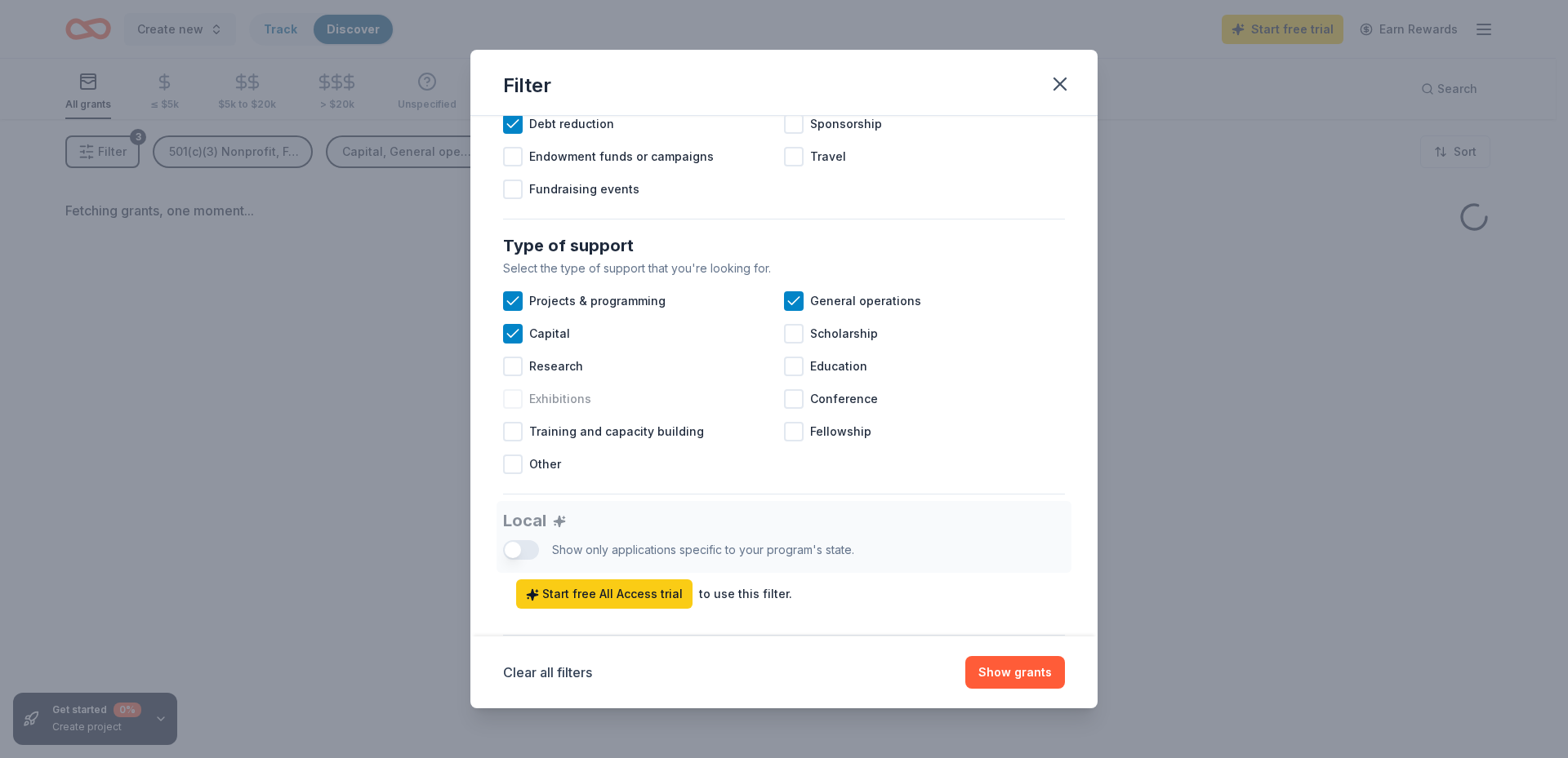
scroll to position [734, 0]
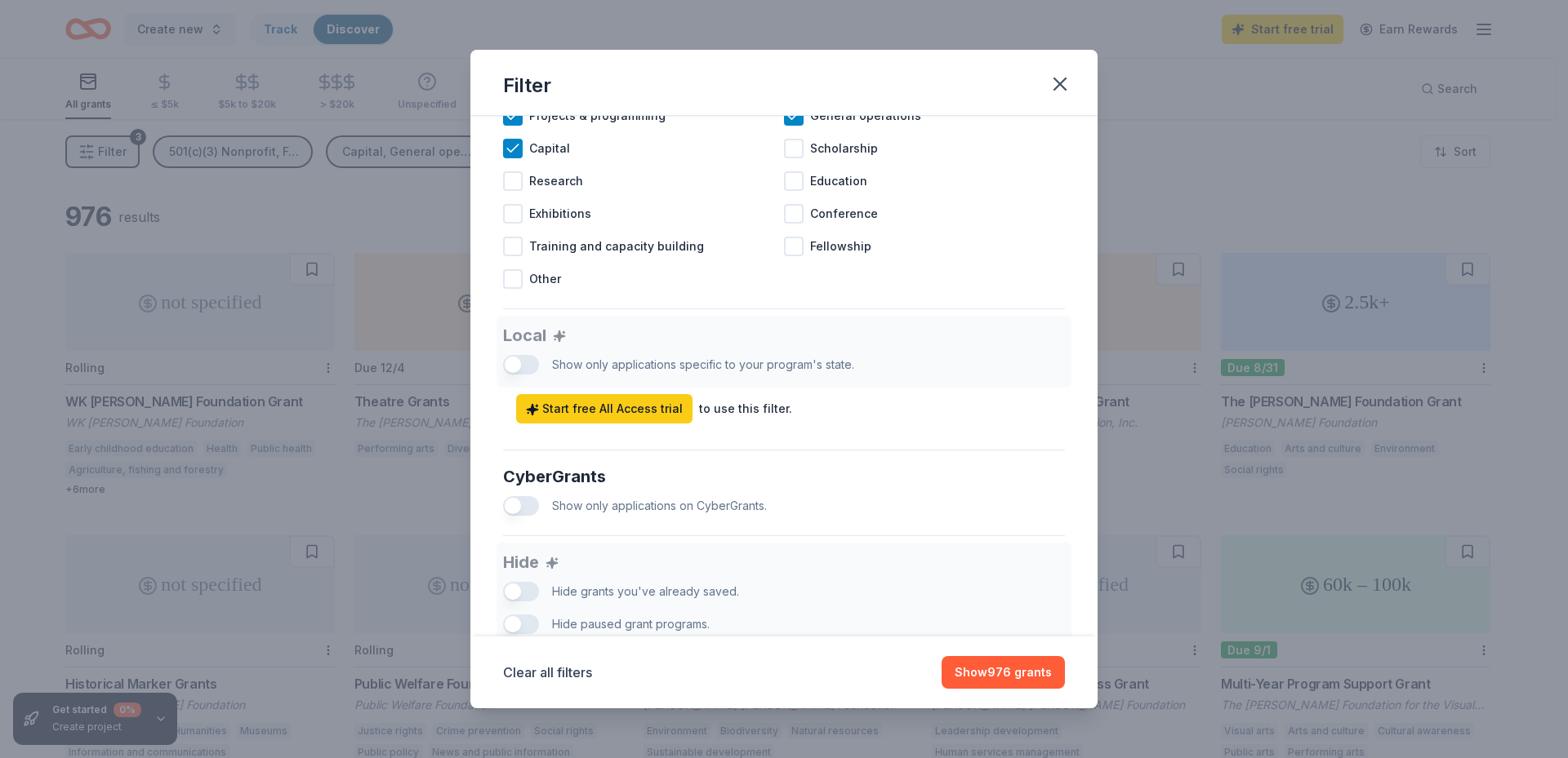
click at [533, 384] on div "Local Show only applications specific to your program's state. Start free All A…" at bounding box center [784, 370] width 562 height 108
drag, startPoint x: 516, startPoint y: 383, endPoint x: 545, endPoint y: 384, distance: 29.0
click at [545, 384] on div "Local Show only applications specific to your program's state. Start free All A…" at bounding box center [784, 370] width 562 height 108
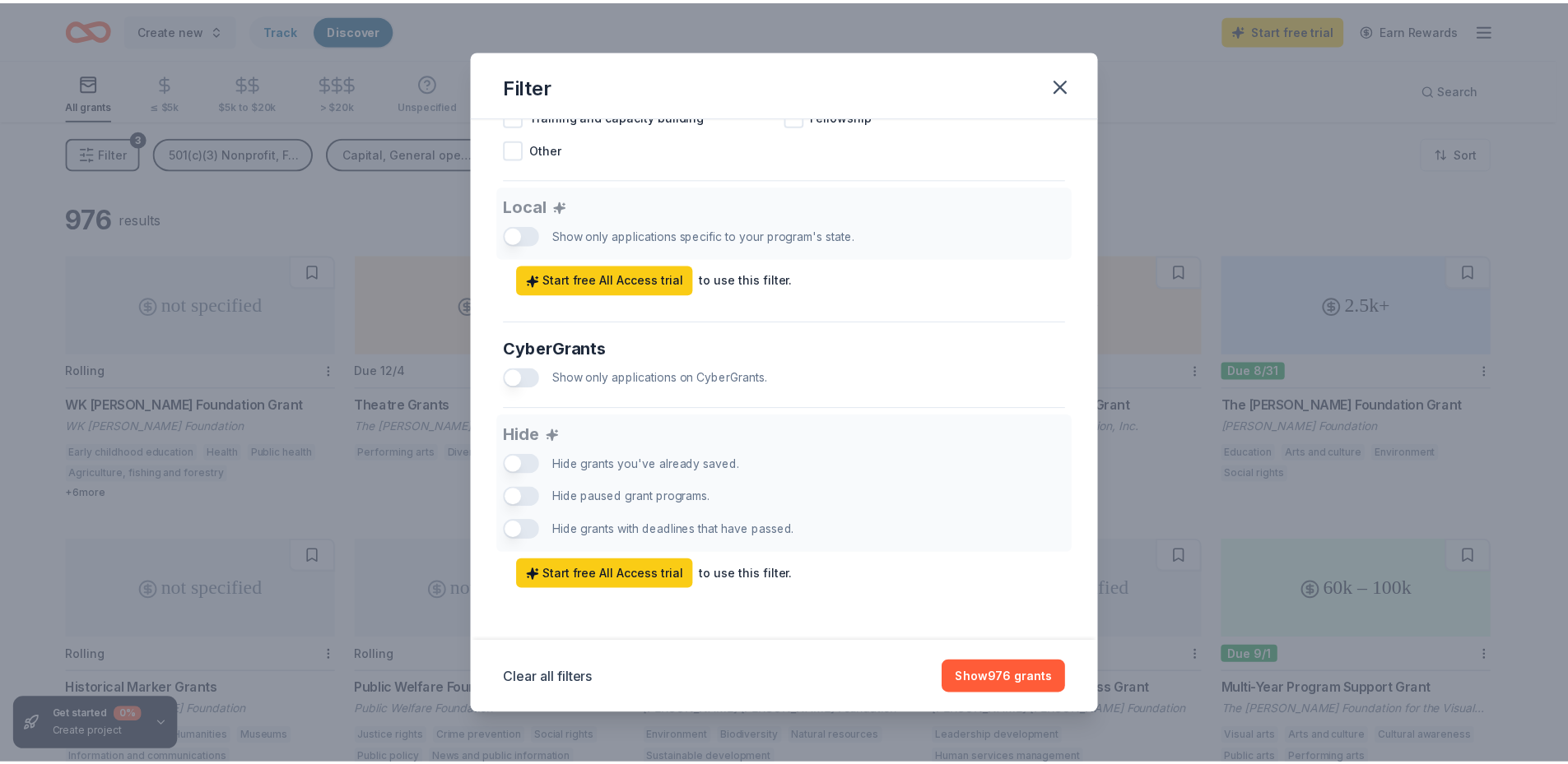
scroll to position [890, 0]
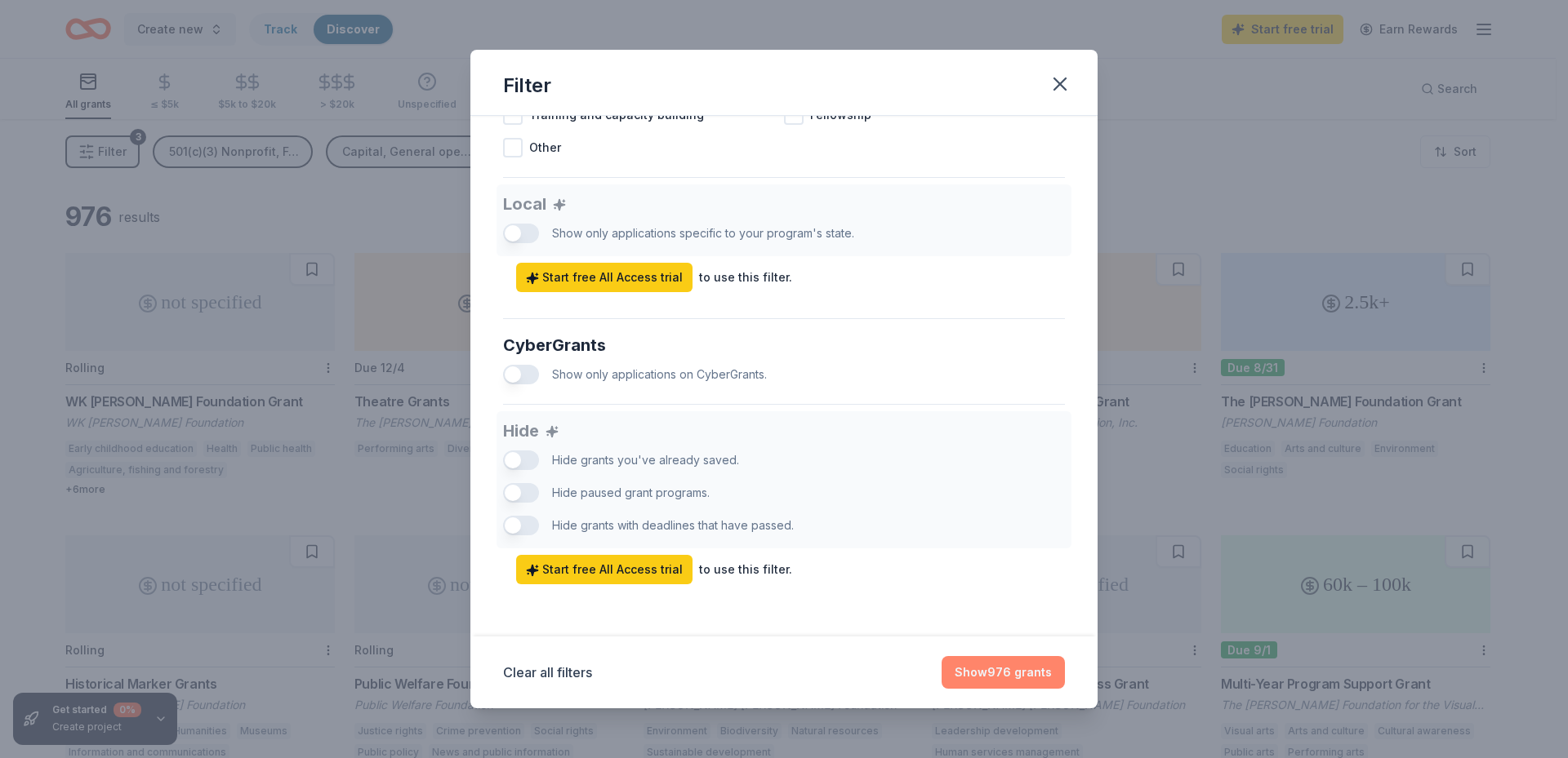
click at [1021, 675] on button "Show 976 grants" at bounding box center [1003, 672] width 124 height 33
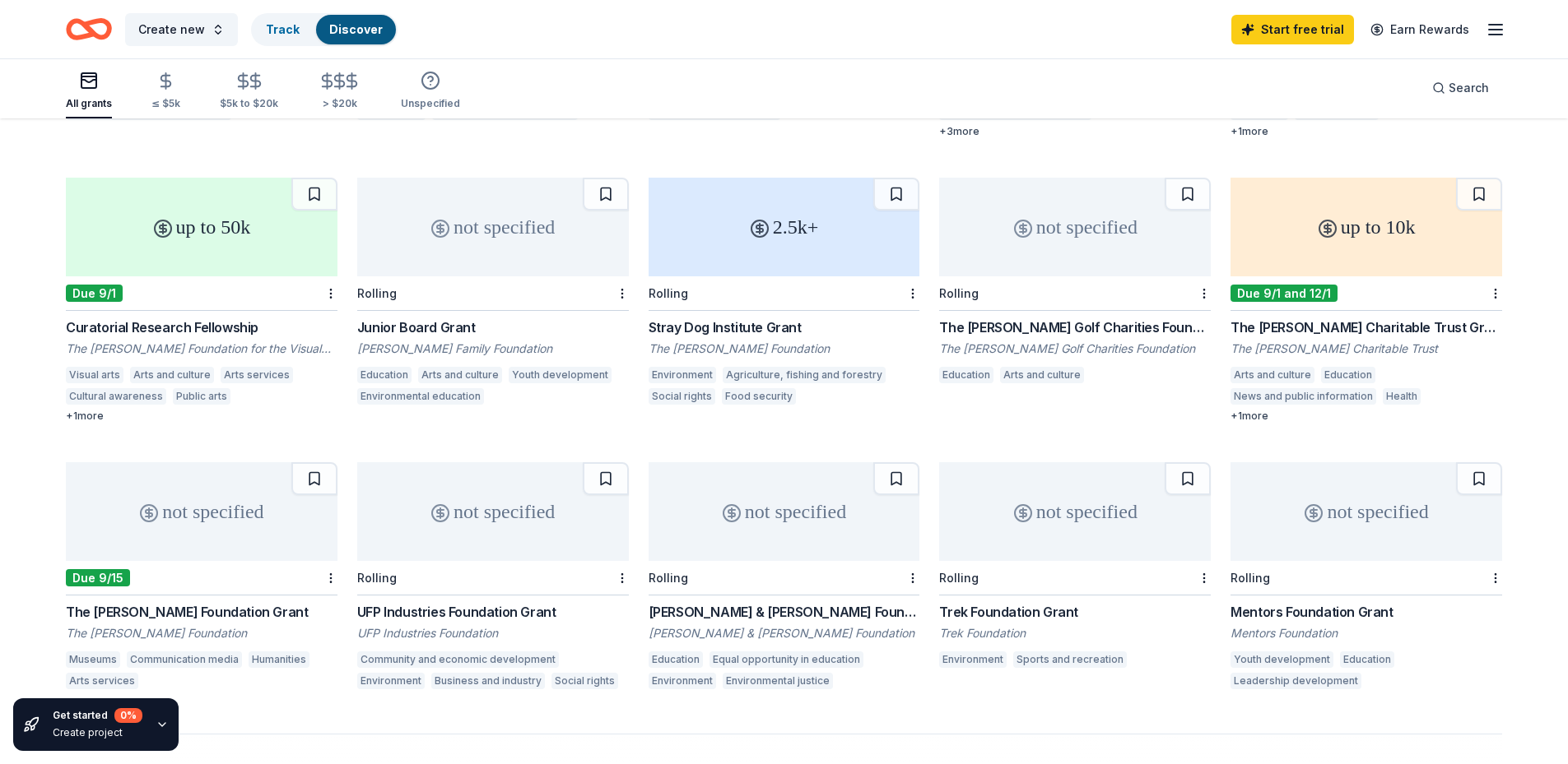
scroll to position [646, 0]
click at [468, 324] on div "Junior Board Grant" at bounding box center [493, 328] width 271 height 20
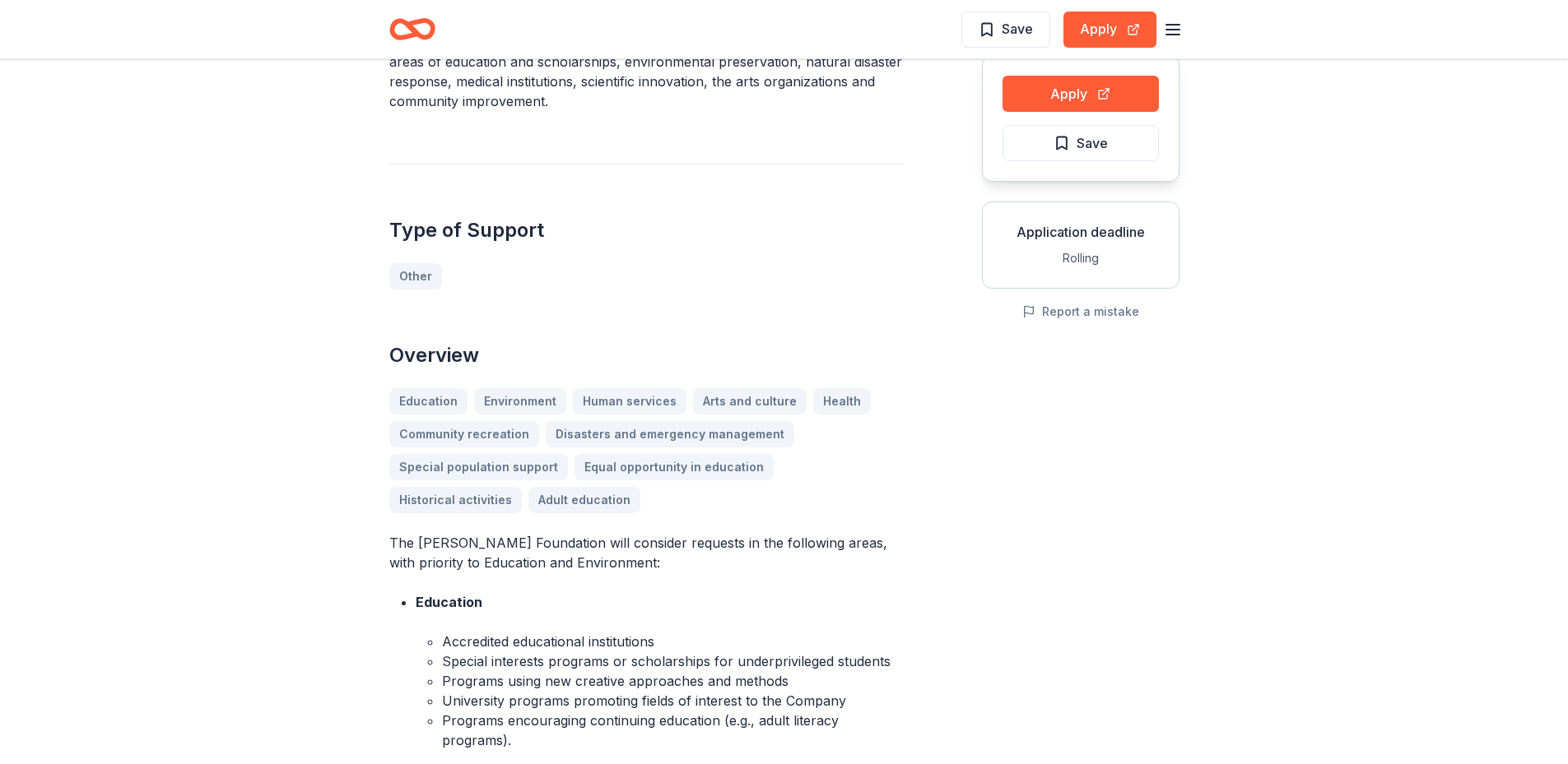
scroll to position [165, 0]
